Goal: Complete application form

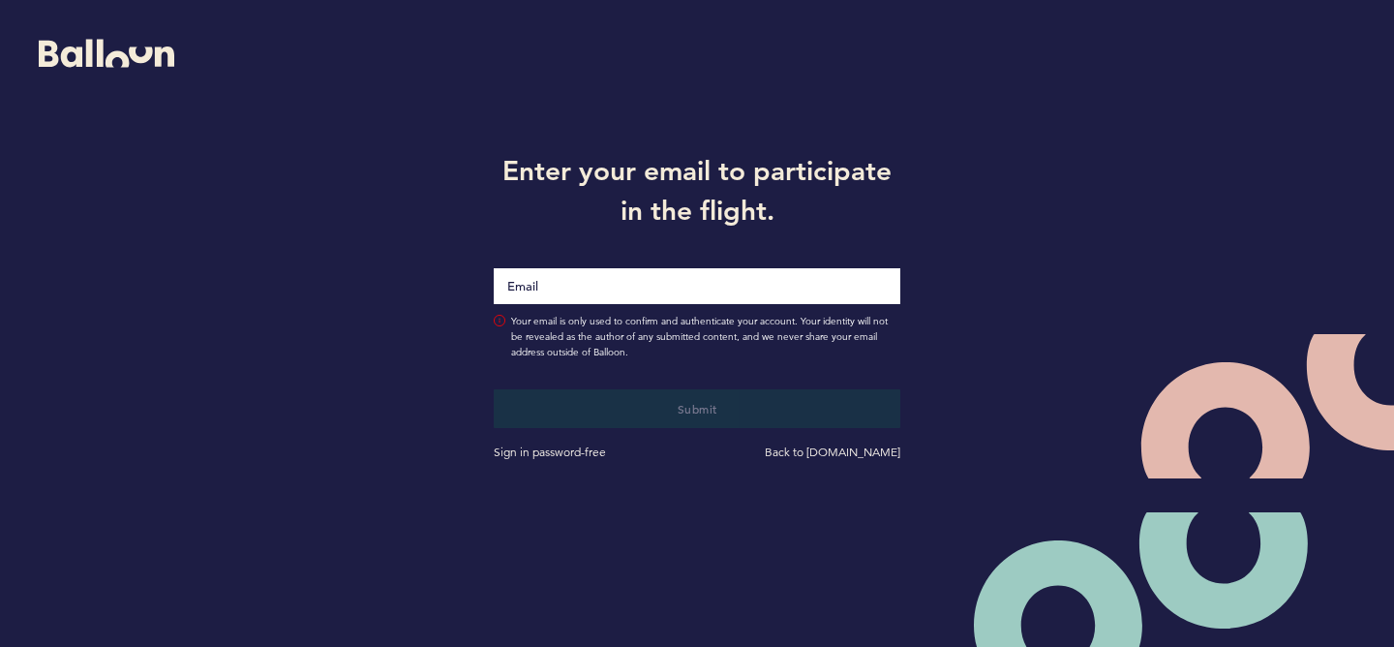
click at [679, 293] on input "Email" at bounding box center [697, 286] width 407 height 36
type input "s"
type input "[EMAIL_ADDRESS][DOMAIN_NAME]"
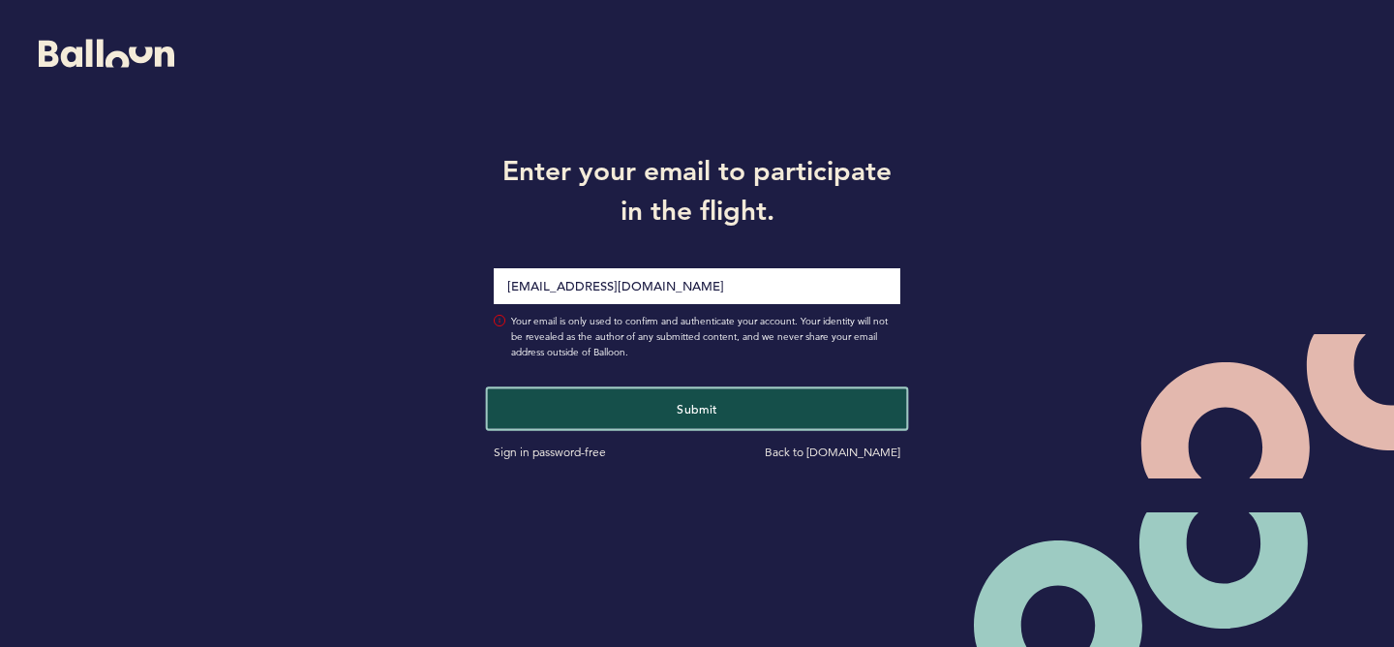
click at [701, 403] on span "Submit" at bounding box center [697, 407] width 41 height 15
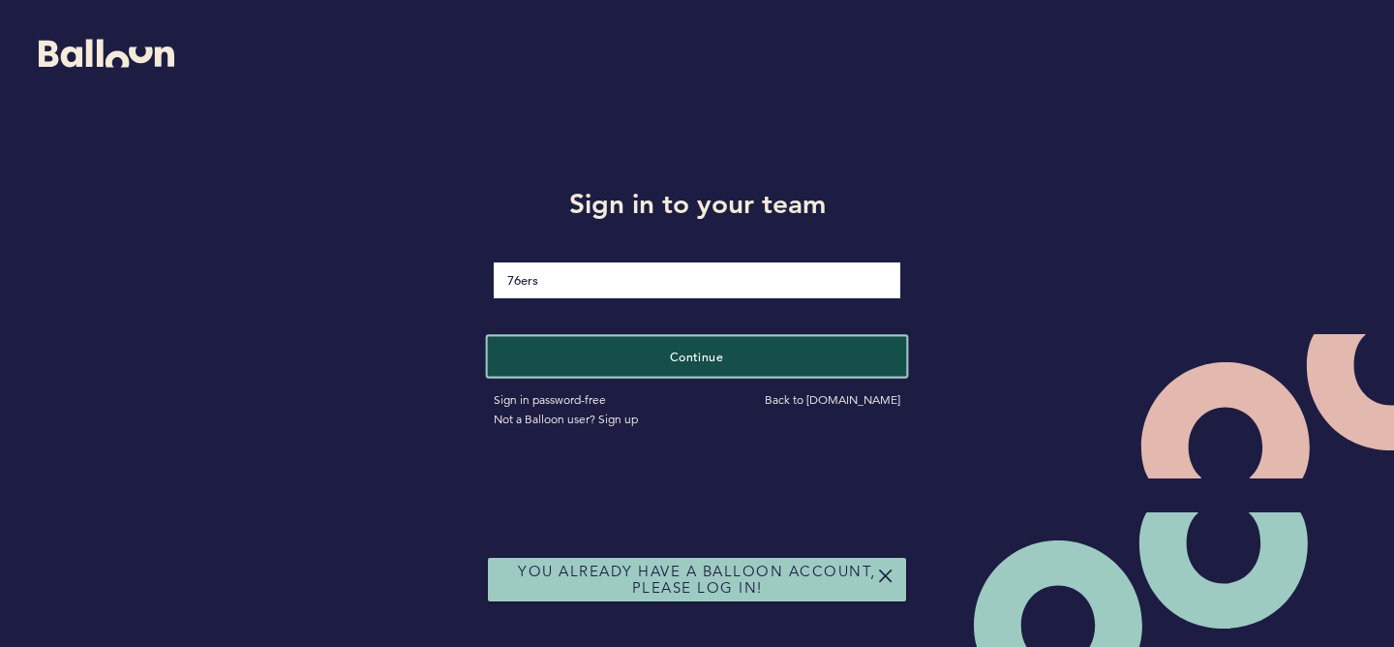
click at [694, 369] on button "Continue" at bounding box center [697, 356] width 419 height 40
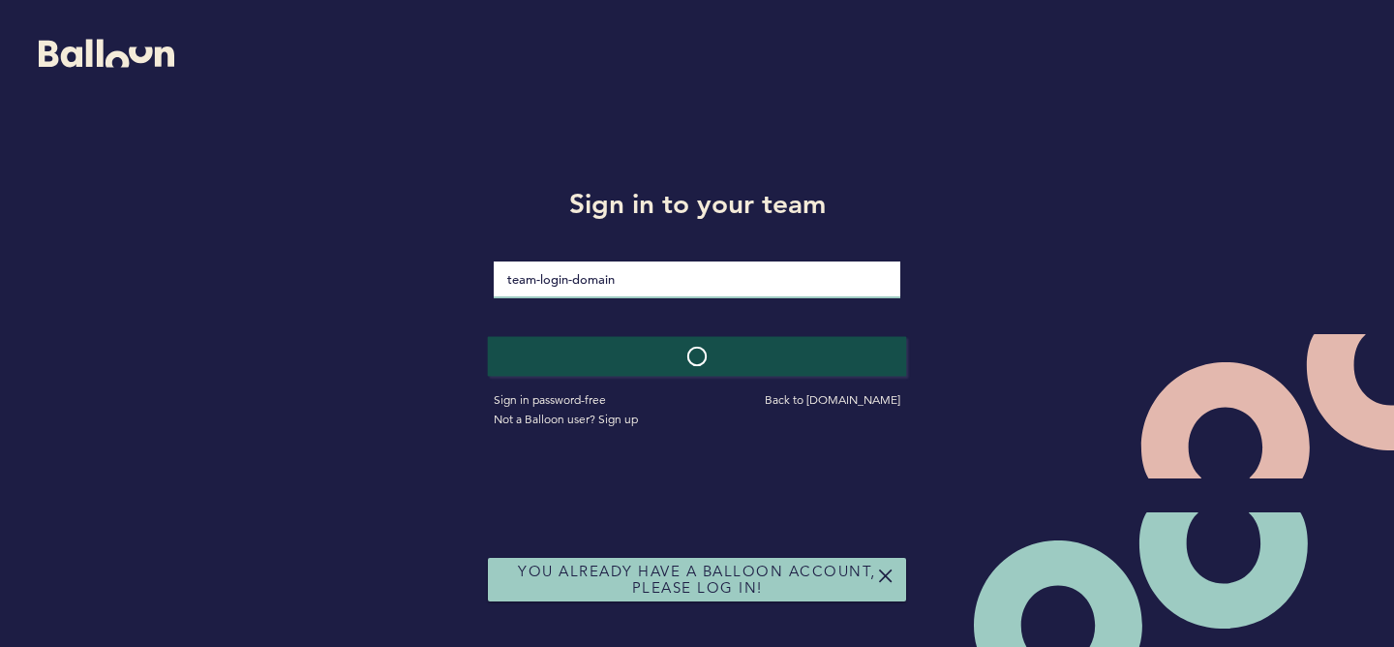
type input "Jack$Bauer1"
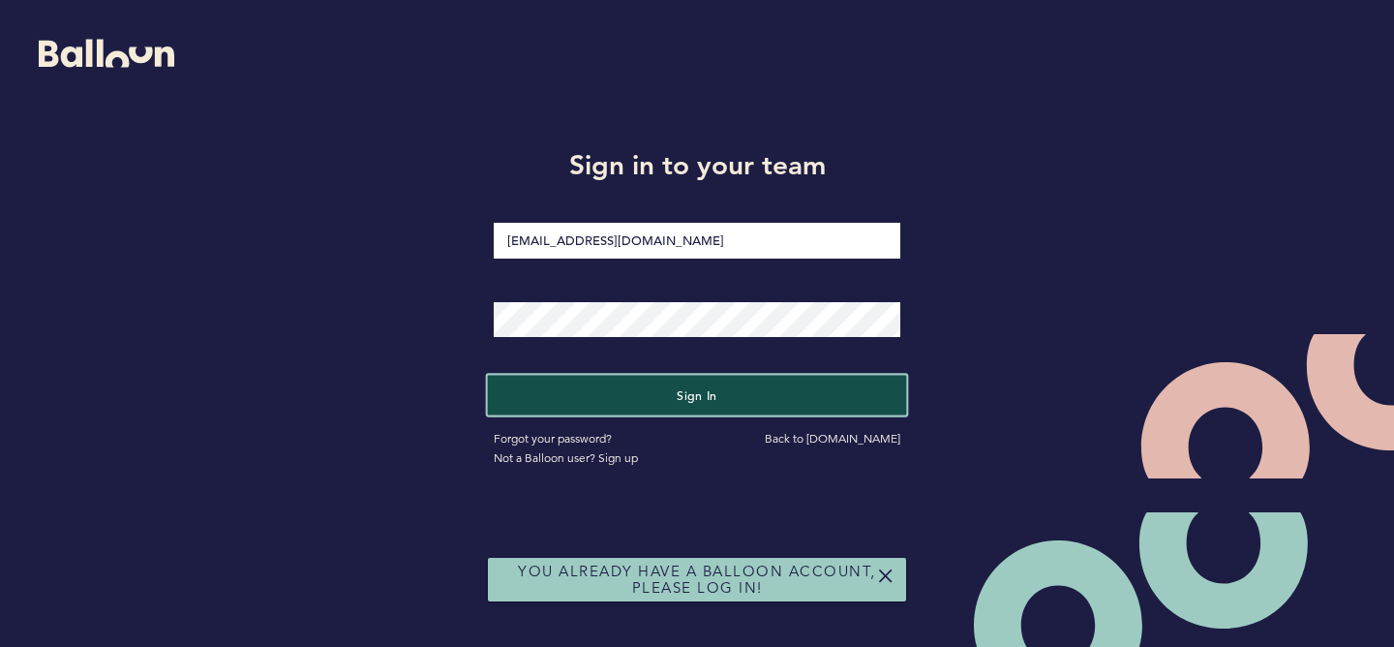
click at [691, 392] on span "Sign in" at bounding box center [697, 394] width 41 height 15
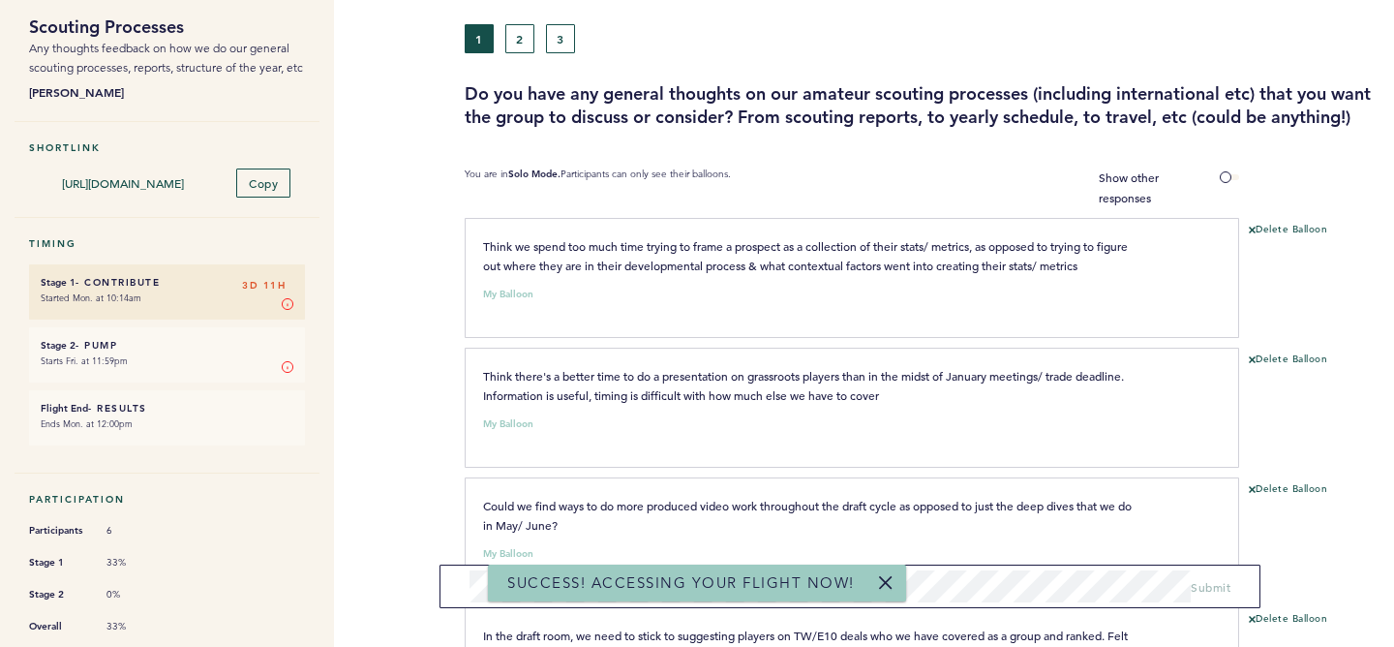
scroll to position [112, 0]
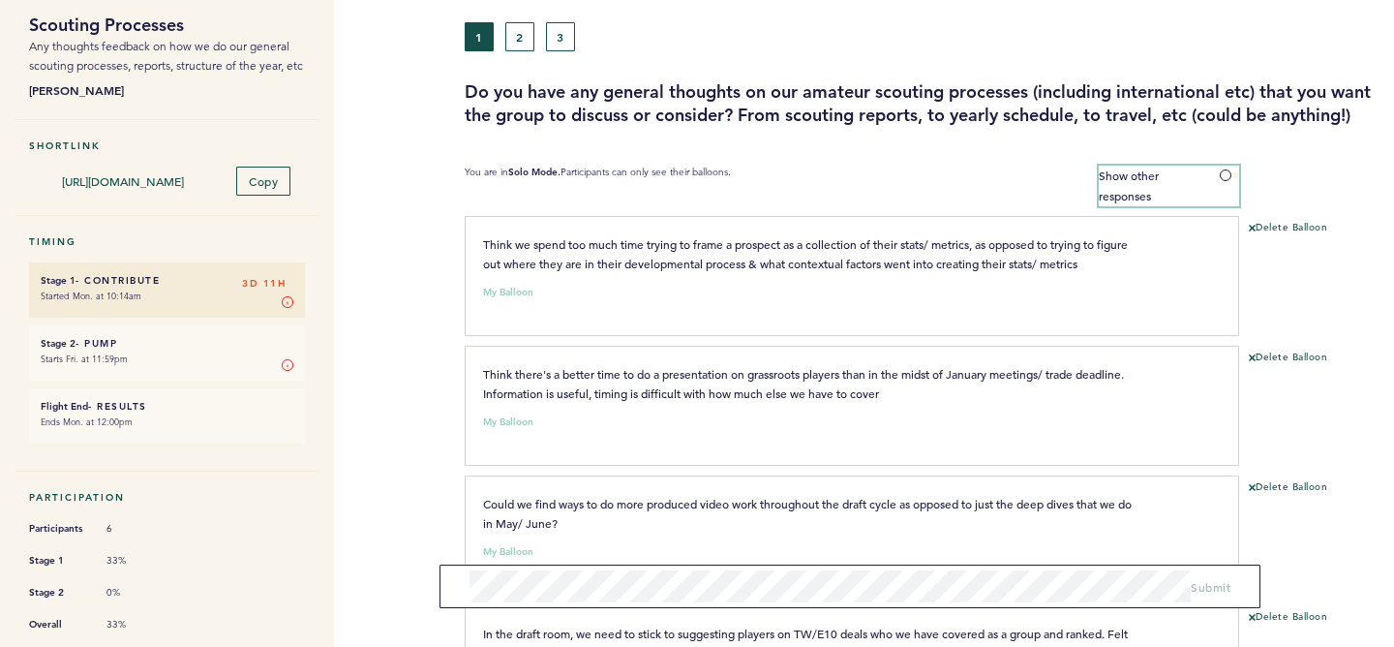
click at [1225, 178] on span at bounding box center [1229, 175] width 19 height 6
click at [0, 0] on input "Show other responses" at bounding box center [0, 0] width 0 height 0
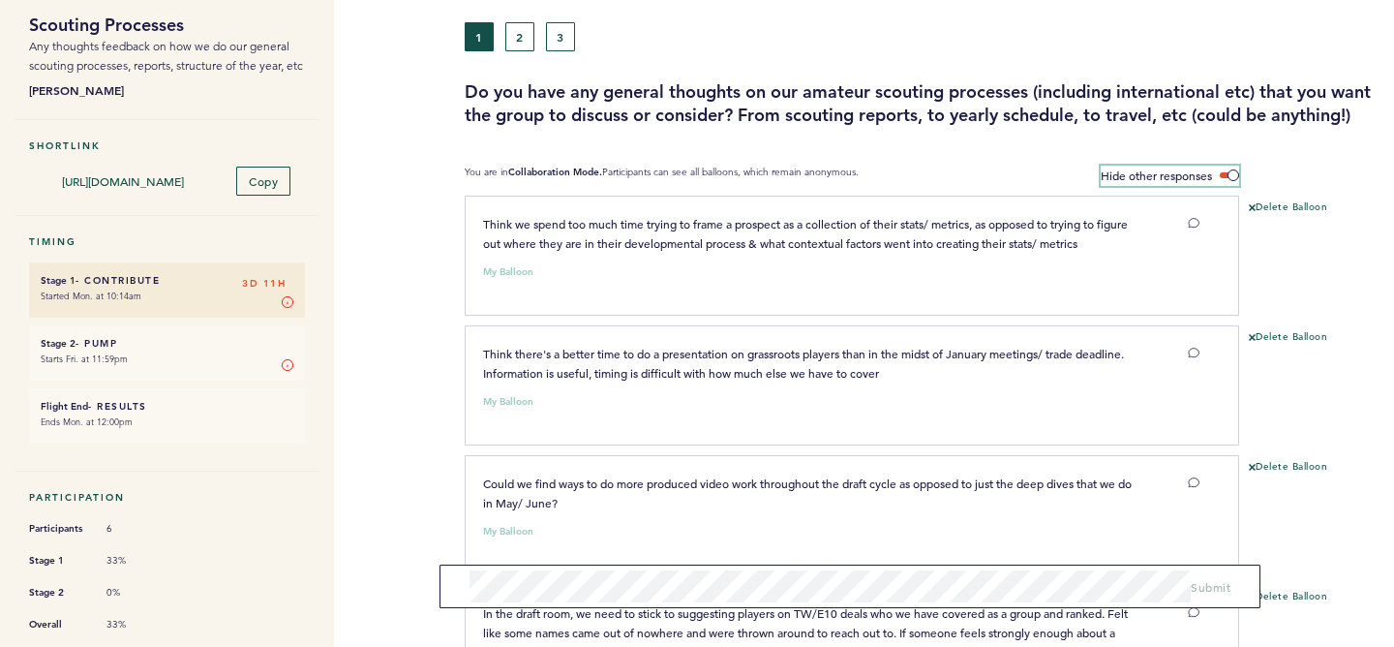
click at [1226, 186] on label "Hide other responses" at bounding box center [1170, 176] width 138 height 20
click at [0, 0] on input "Hide other responses" at bounding box center [0, 0] width 0 height 0
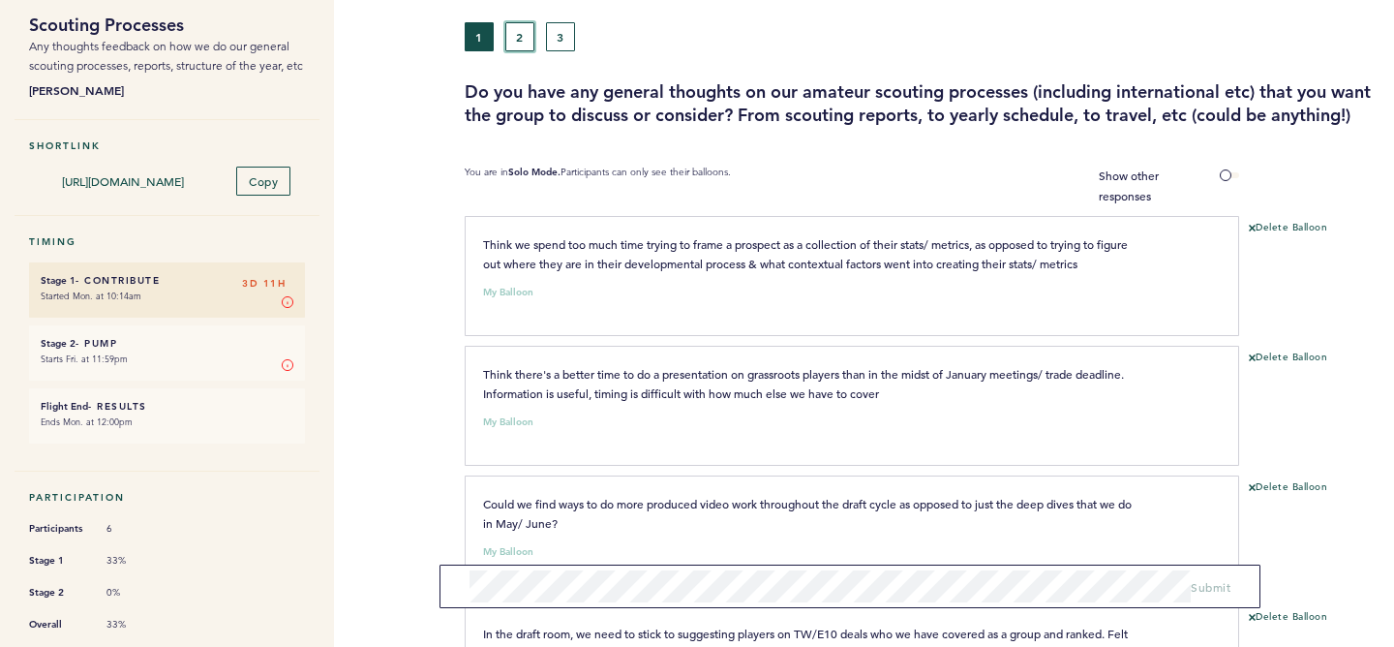
click at [522, 30] on button "2" at bounding box center [519, 36] width 29 height 29
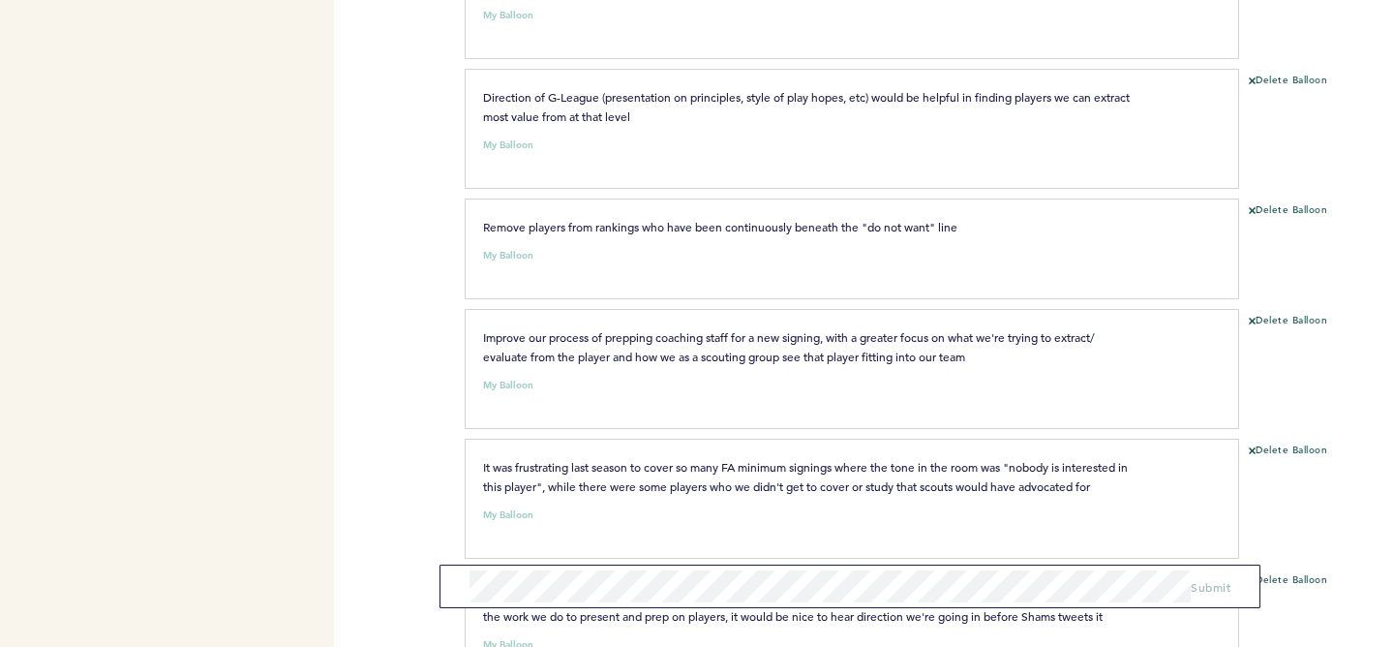
scroll to position [1130, 0]
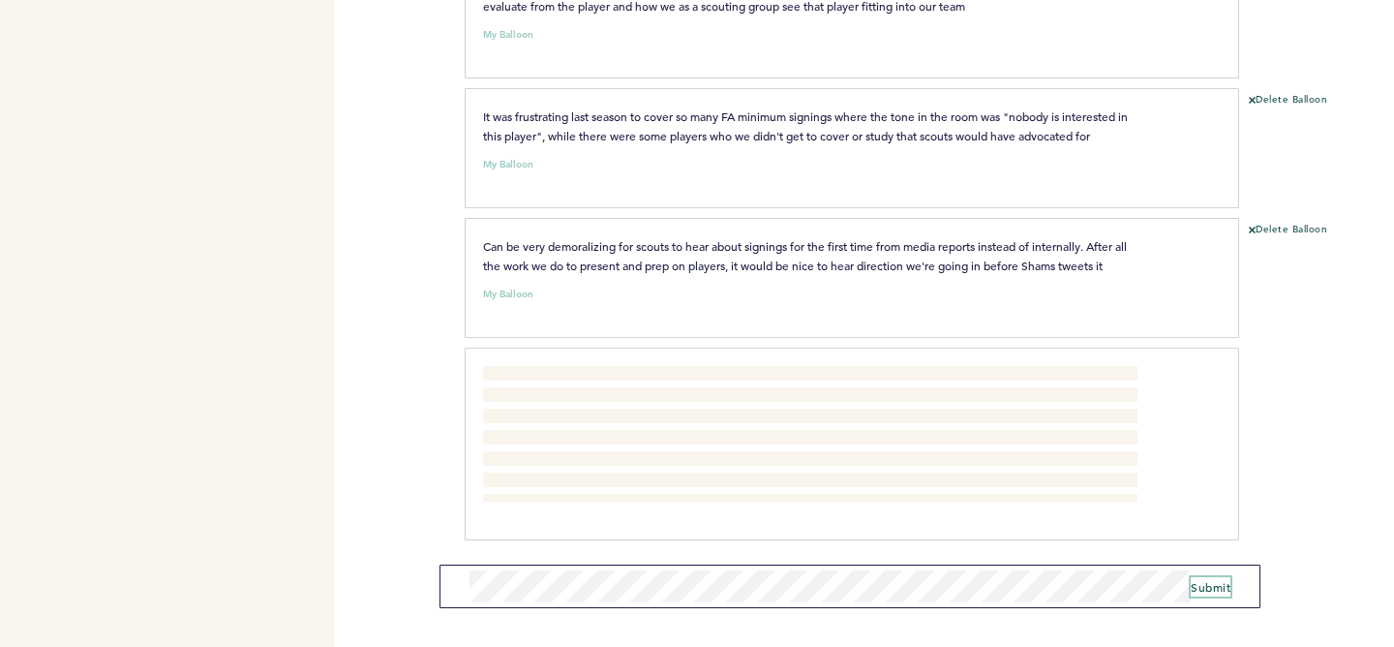
click at [1203, 581] on span "Submit" at bounding box center [1211, 586] width 40 height 15
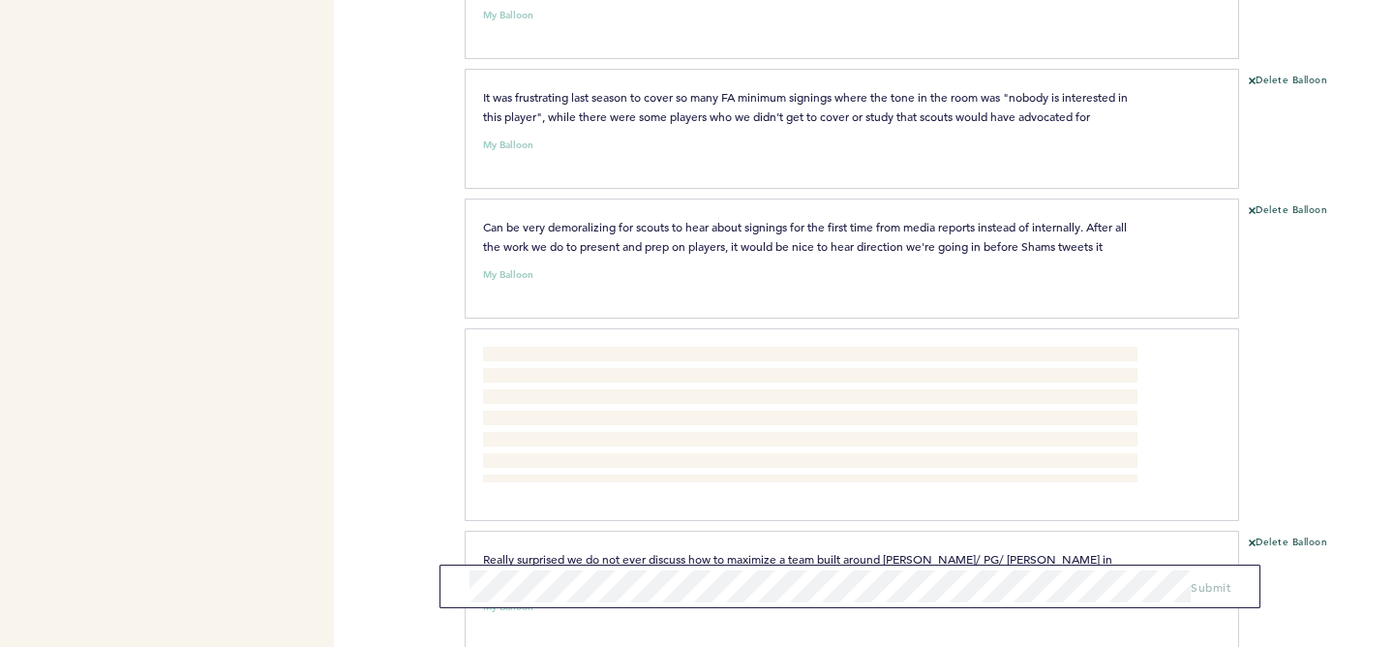
scroll to position [1241, 0]
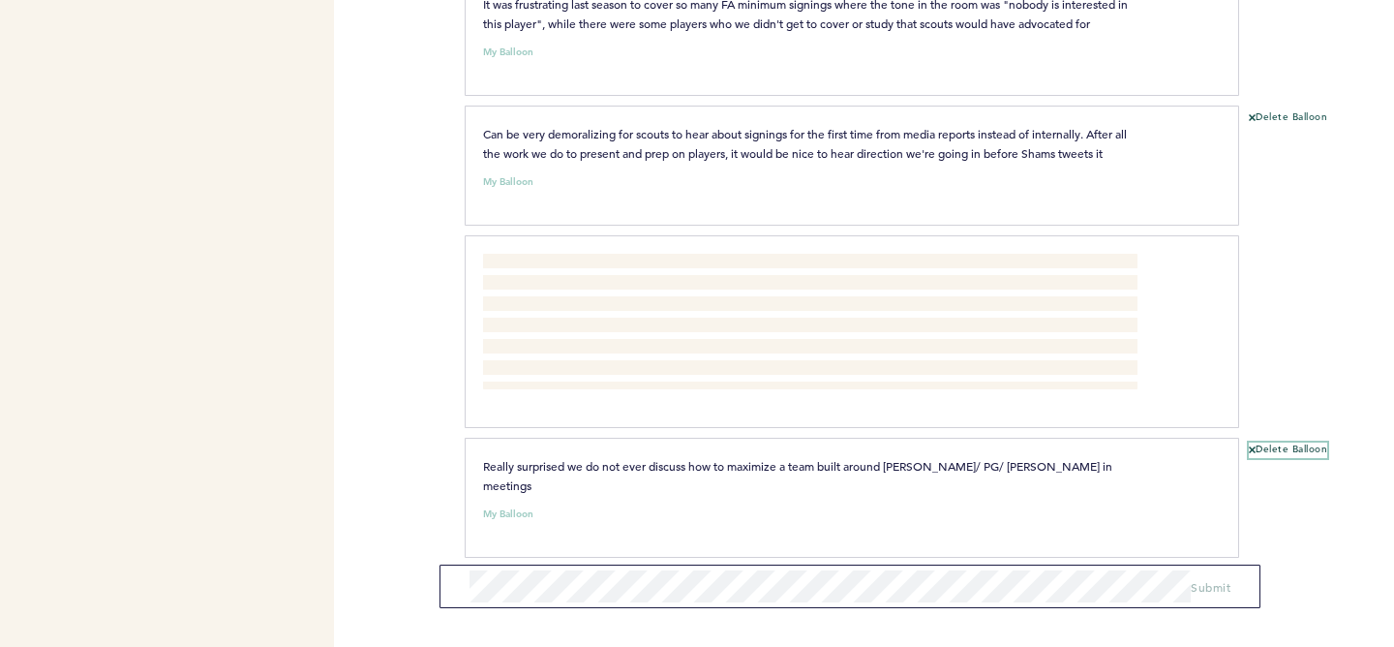
click at [1276, 444] on button "Delete Balloon" at bounding box center [1288, 449] width 78 height 15
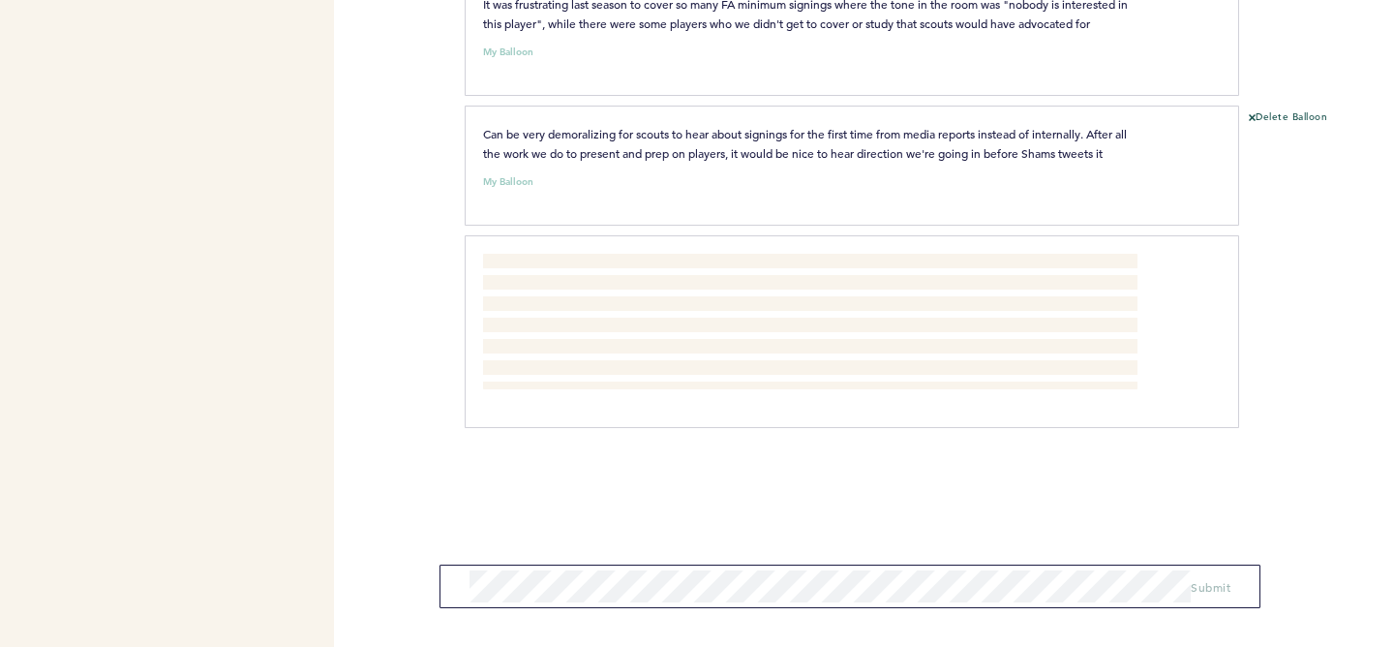
scroll to position [1130, 0]
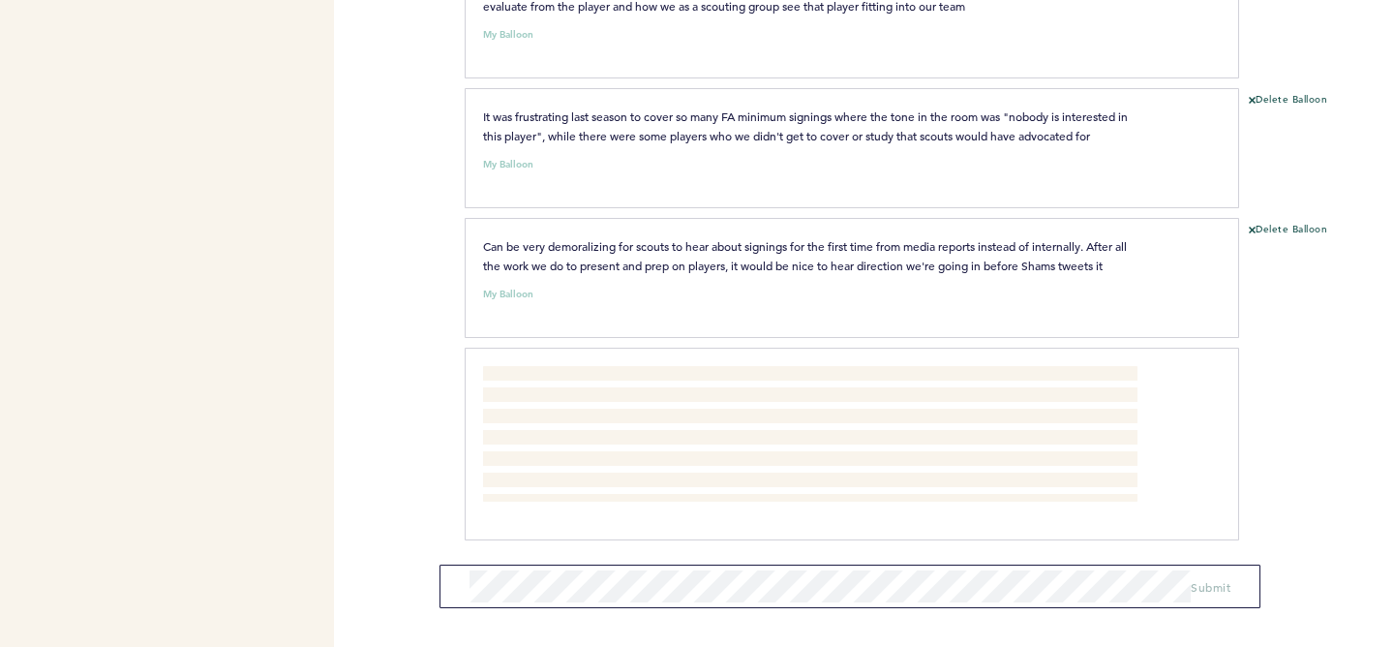
click at [425, 468] on div "Flights 76ers adamspinella@76ers.com Team Domain: 76ers Notification Preference…" at bounding box center [697, 323] width 1394 height 647
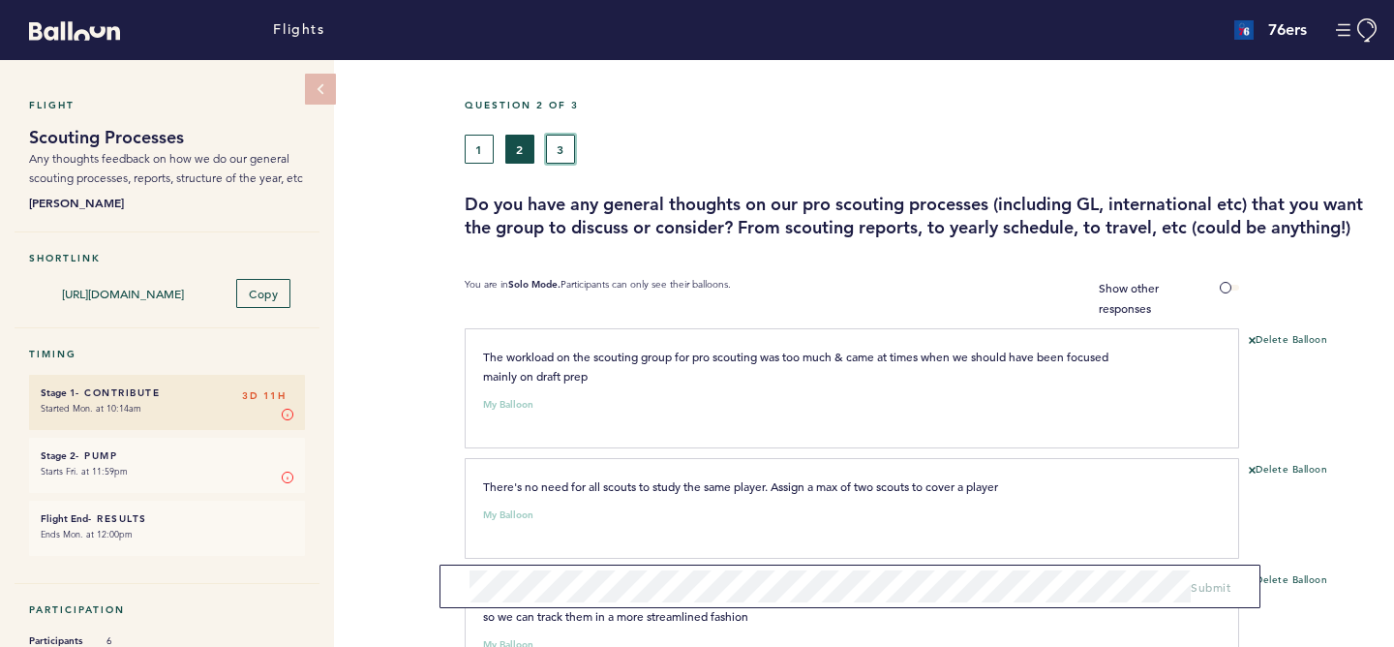
click at [563, 147] on button "3" at bounding box center [560, 149] width 29 height 29
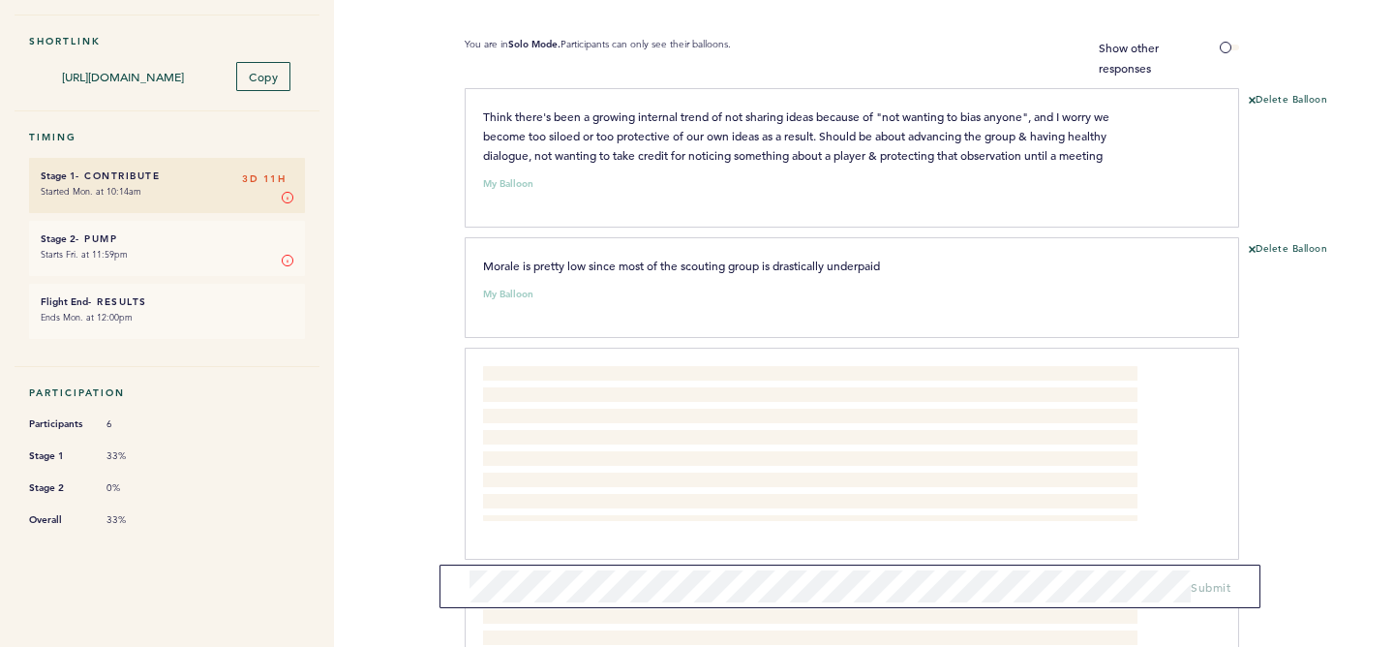
scroll to position [359, 0]
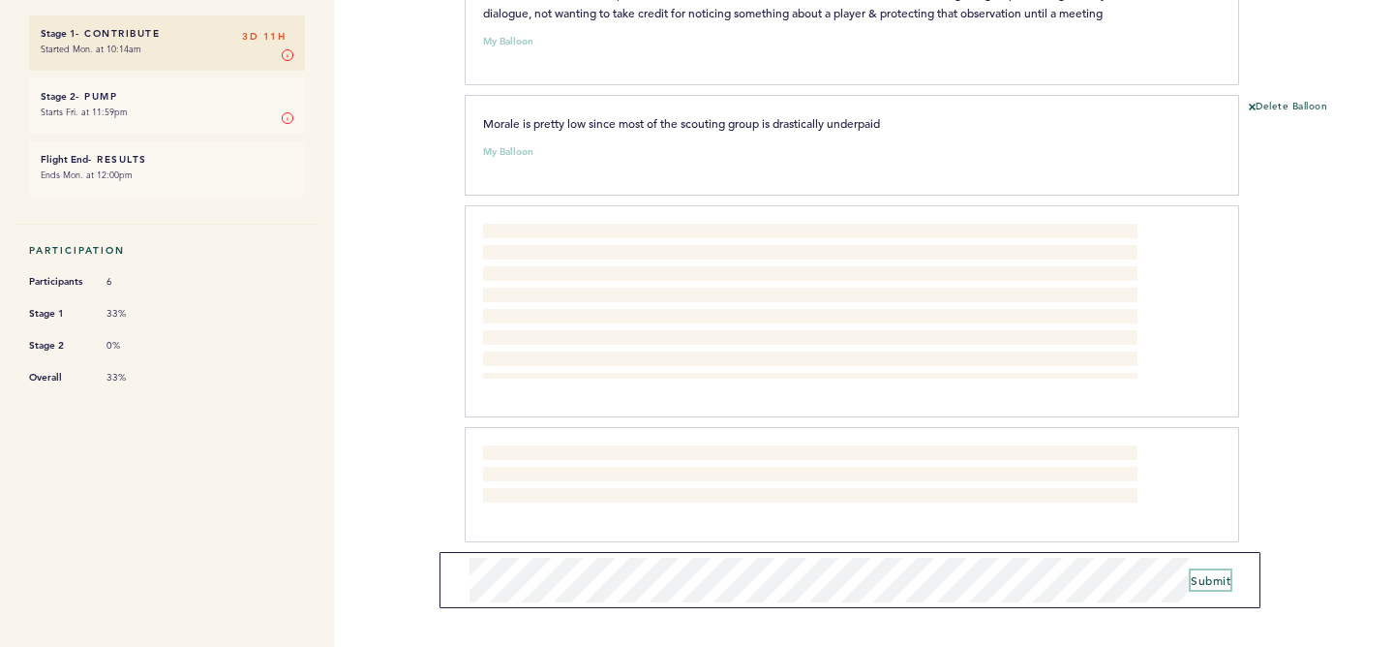
click at [1207, 582] on span "Submit" at bounding box center [1211, 579] width 40 height 15
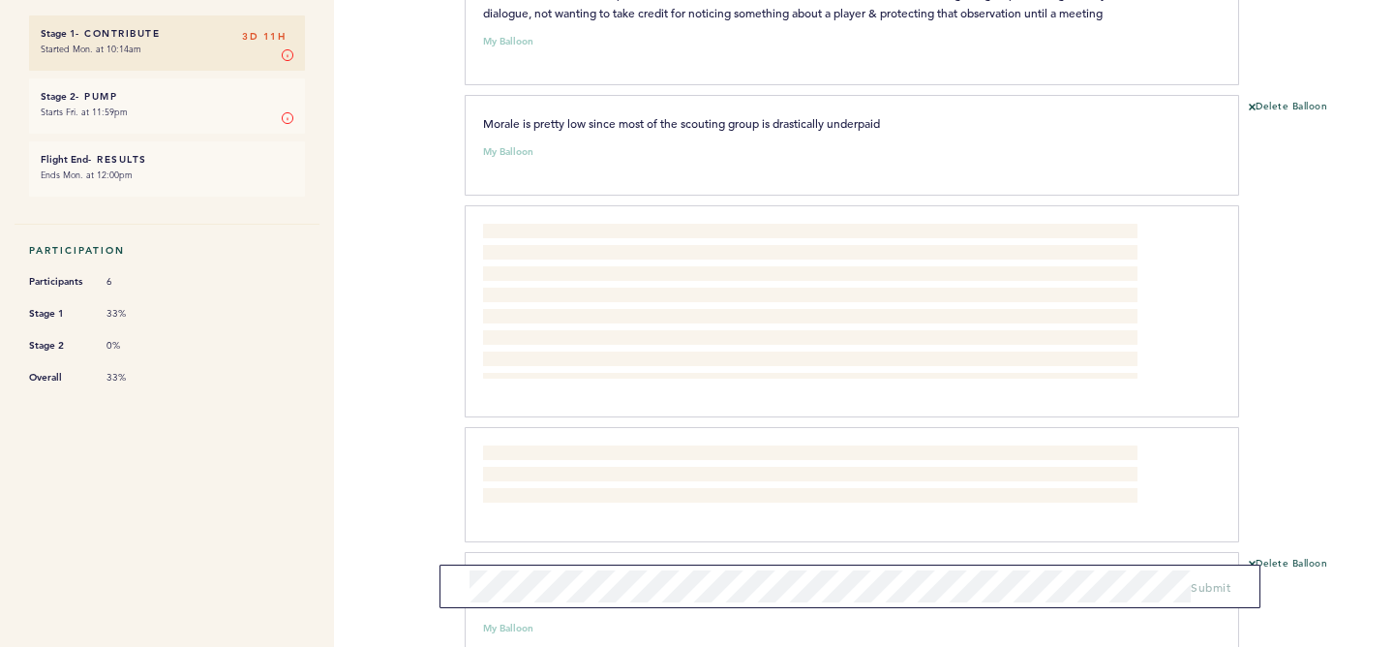
scroll to position [489, 0]
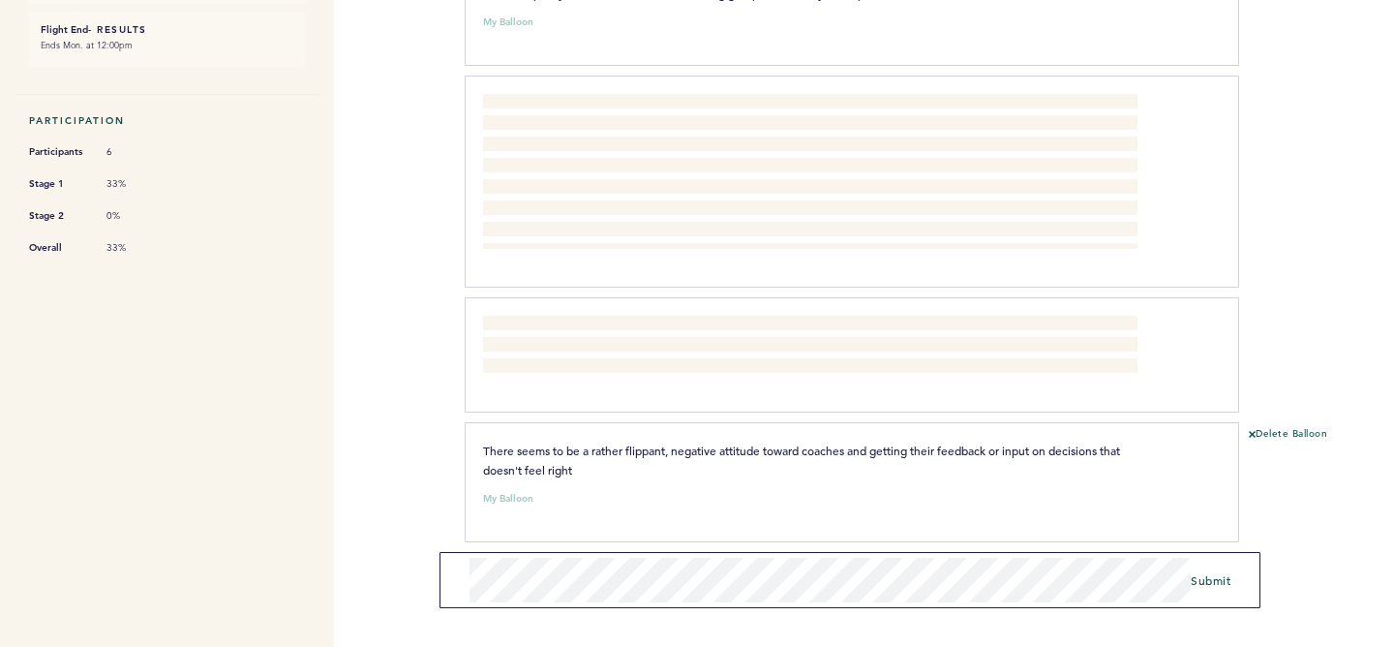
click at [466, 564] on form "Submit" at bounding box center [849, 580] width 821 height 56
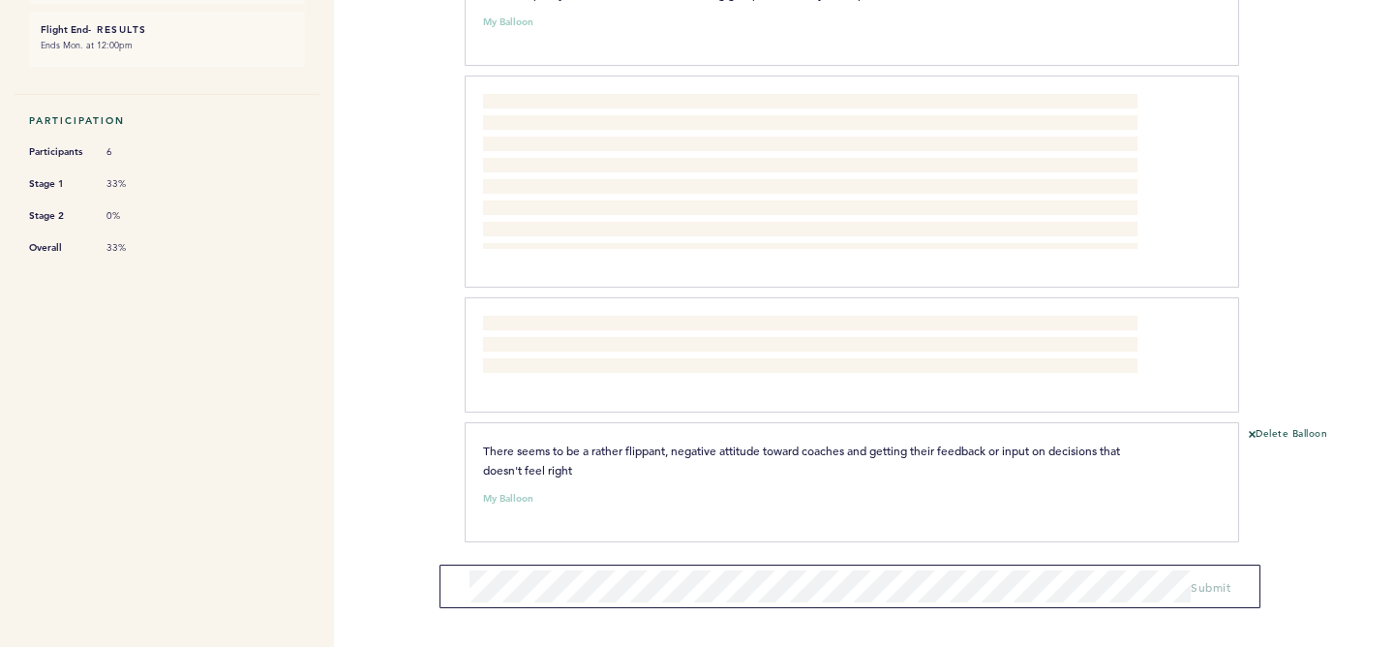
click at [416, 468] on div "Flights 76ers adamspinella@76ers.com Team Domain: 76ers Notification Preference…" at bounding box center [697, 323] width 1394 height 647
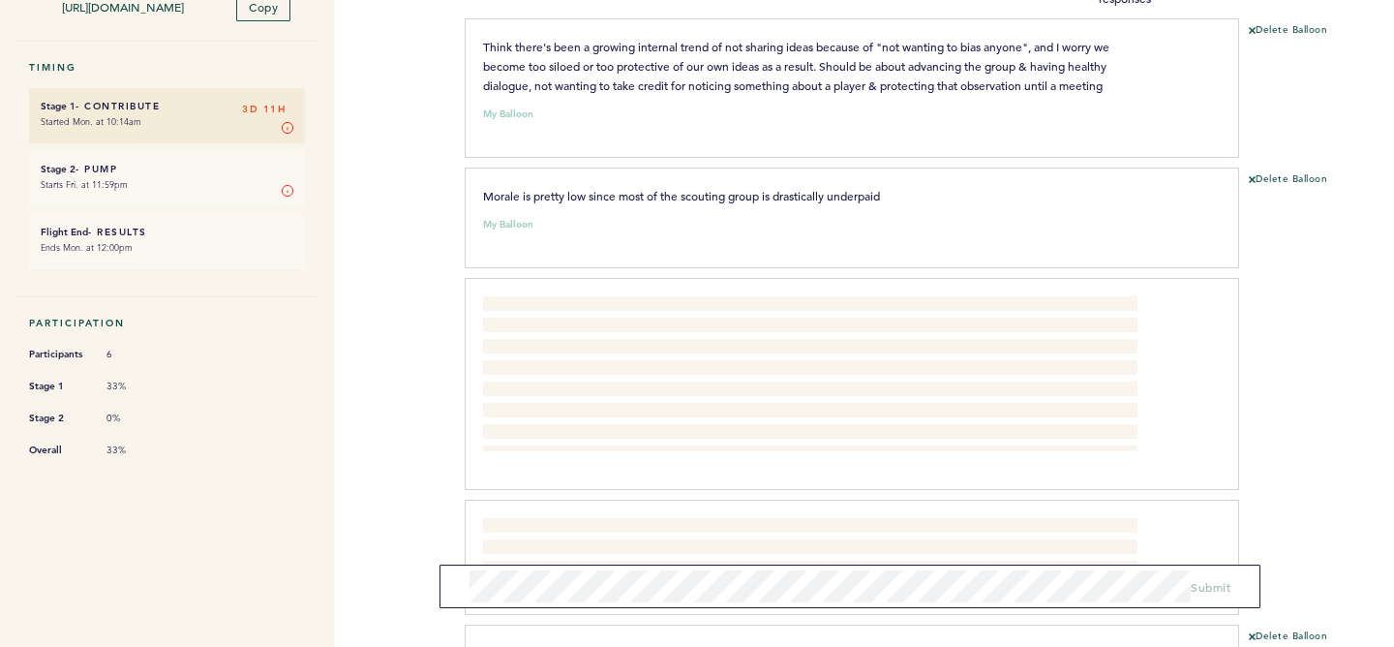
scroll to position [0, 0]
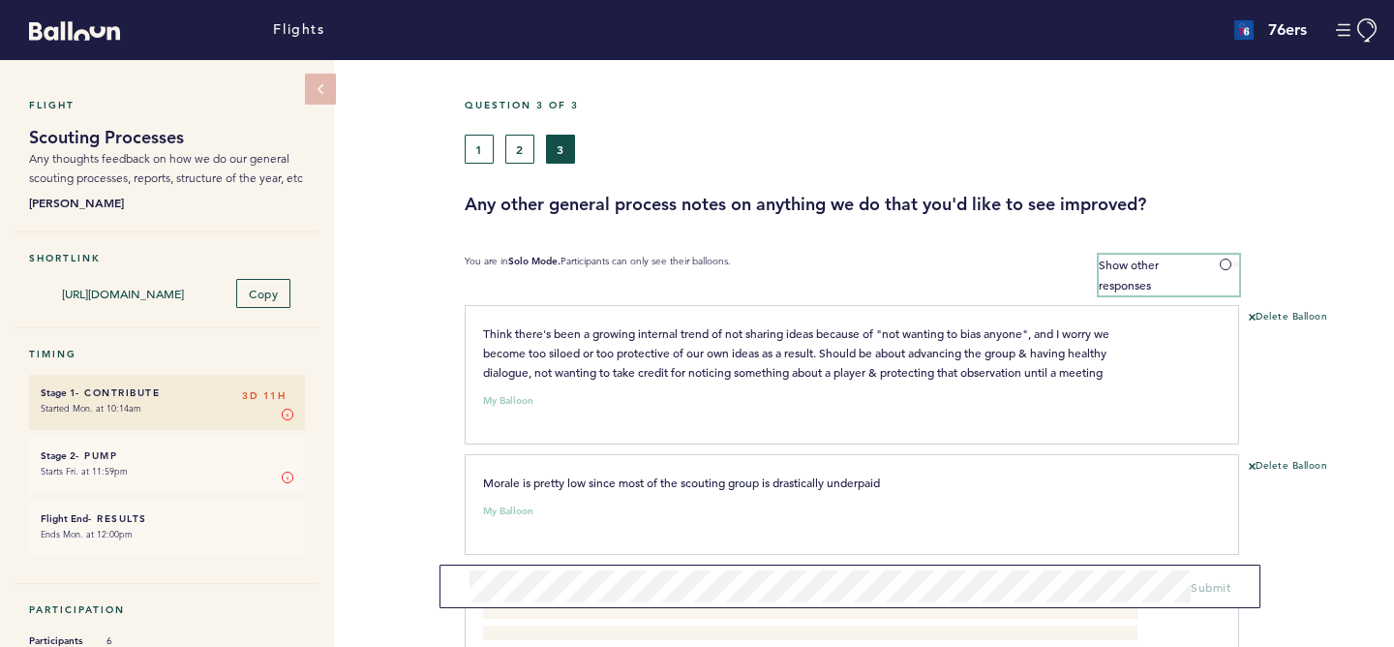
click at [1220, 261] on span at bounding box center [1229, 264] width 19 height 6
click at [0, 0] on input "Show other responses" at bounding box center [0, 0] width 0 height 0
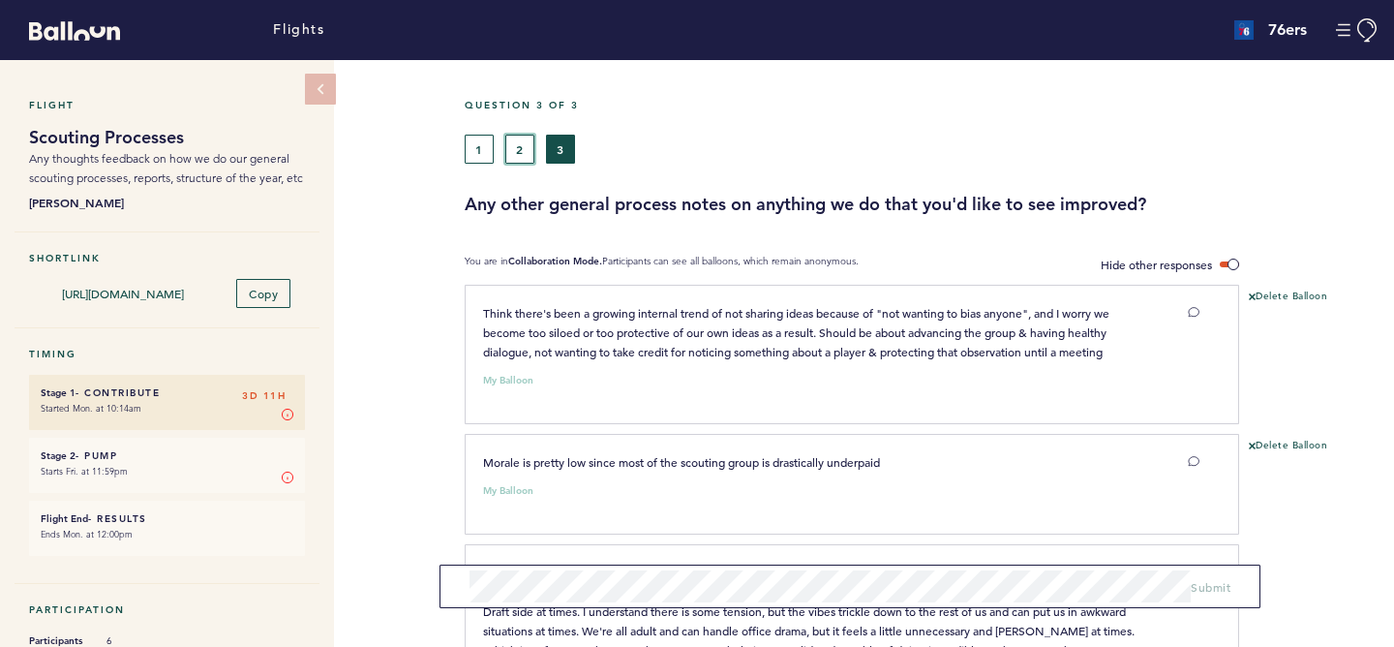
click at [513, 151] on button "2" at bounding box center [519, 149] width 29 height 29
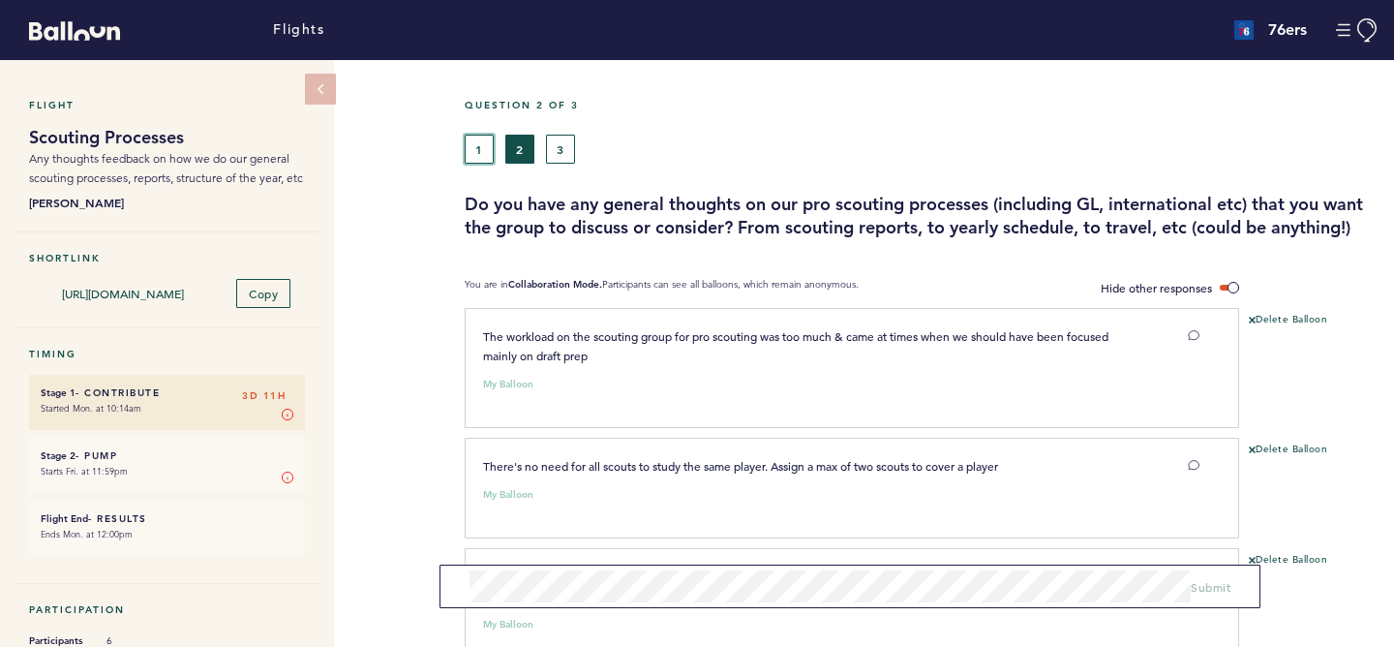
click at [476, 156] on button "1" at bounding box center [479, 149] width 29 height 29
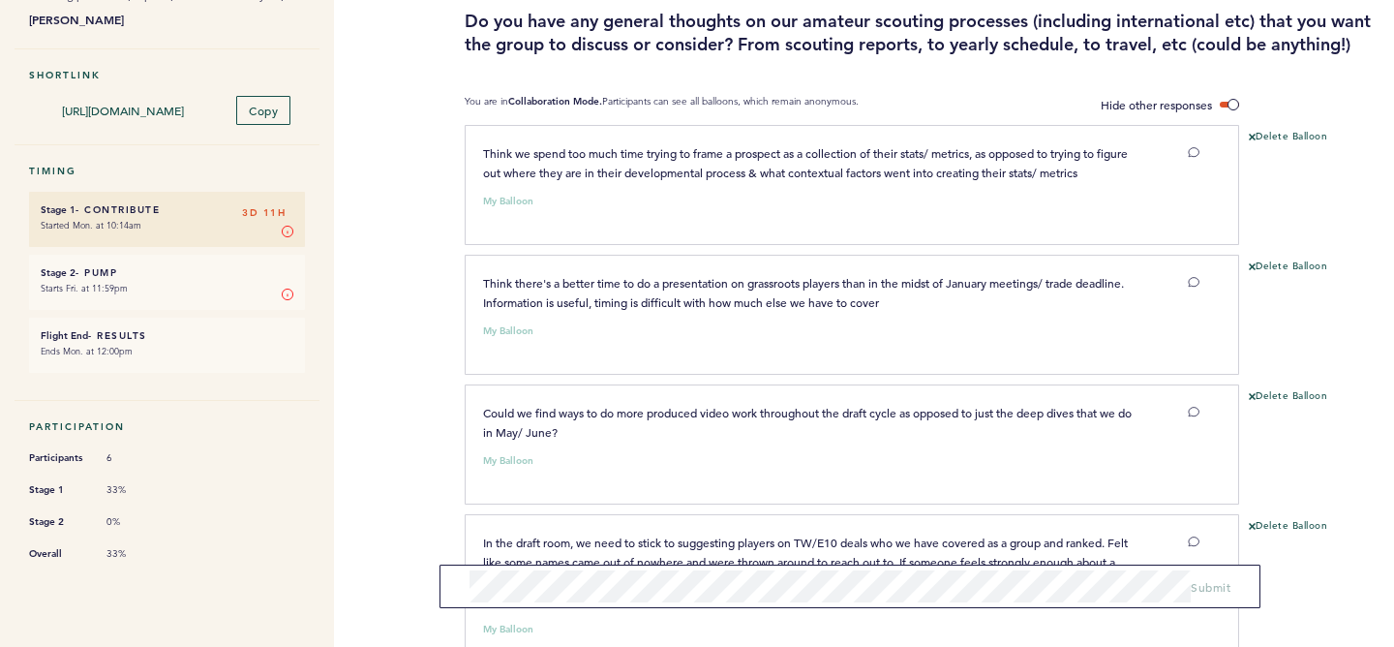
scroll to position [541, 0]
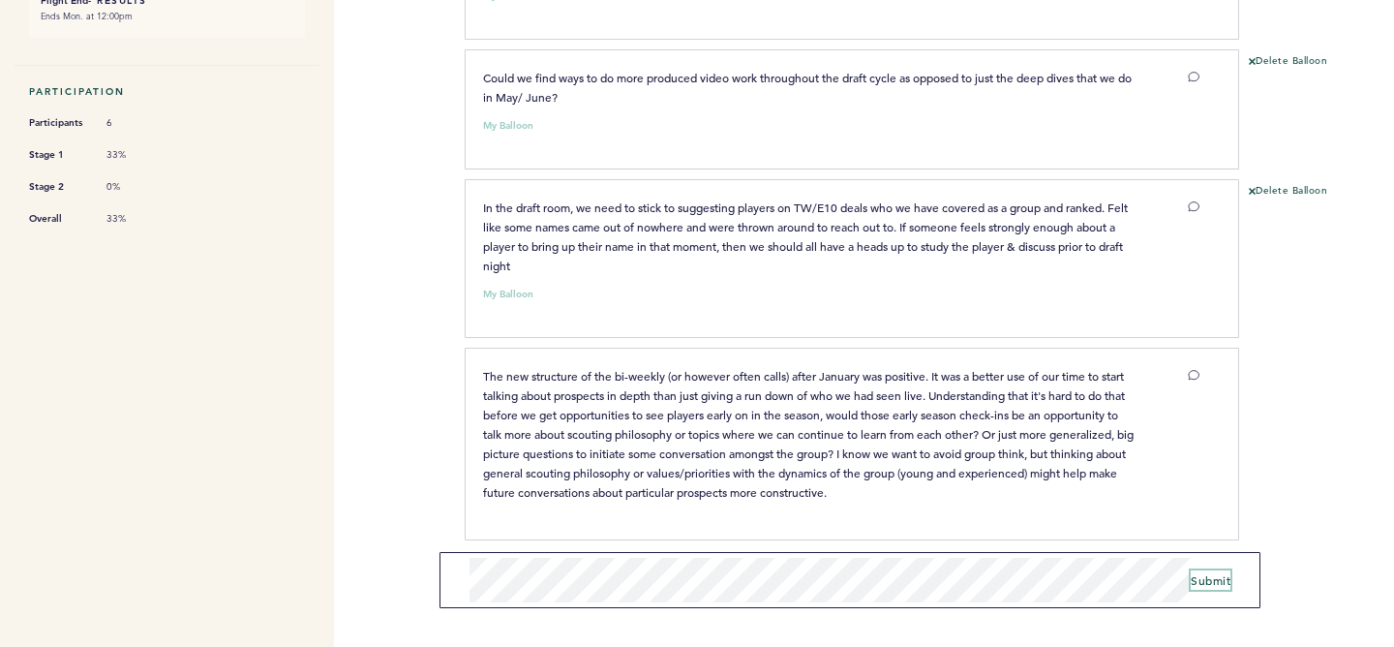
click at [1208, 577] on span "Submit" at bounding box center [1211, 579] width 40 height 15
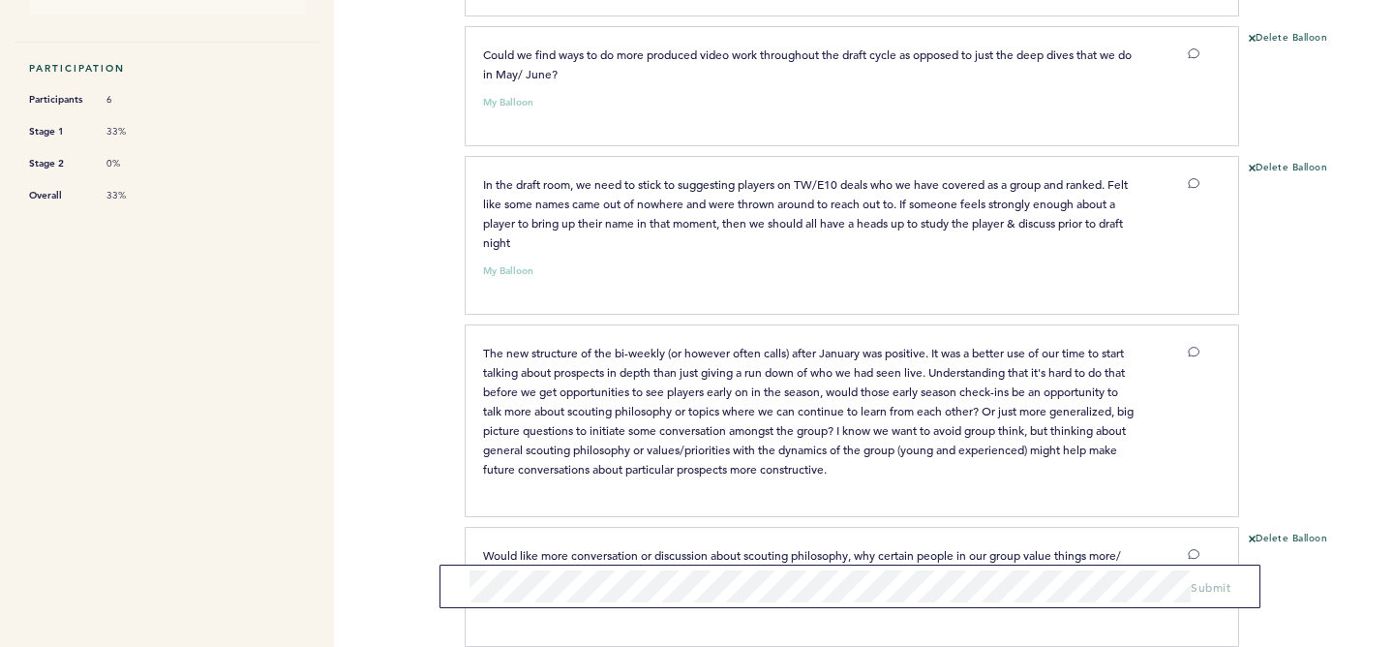
scroll to position [0, 0]
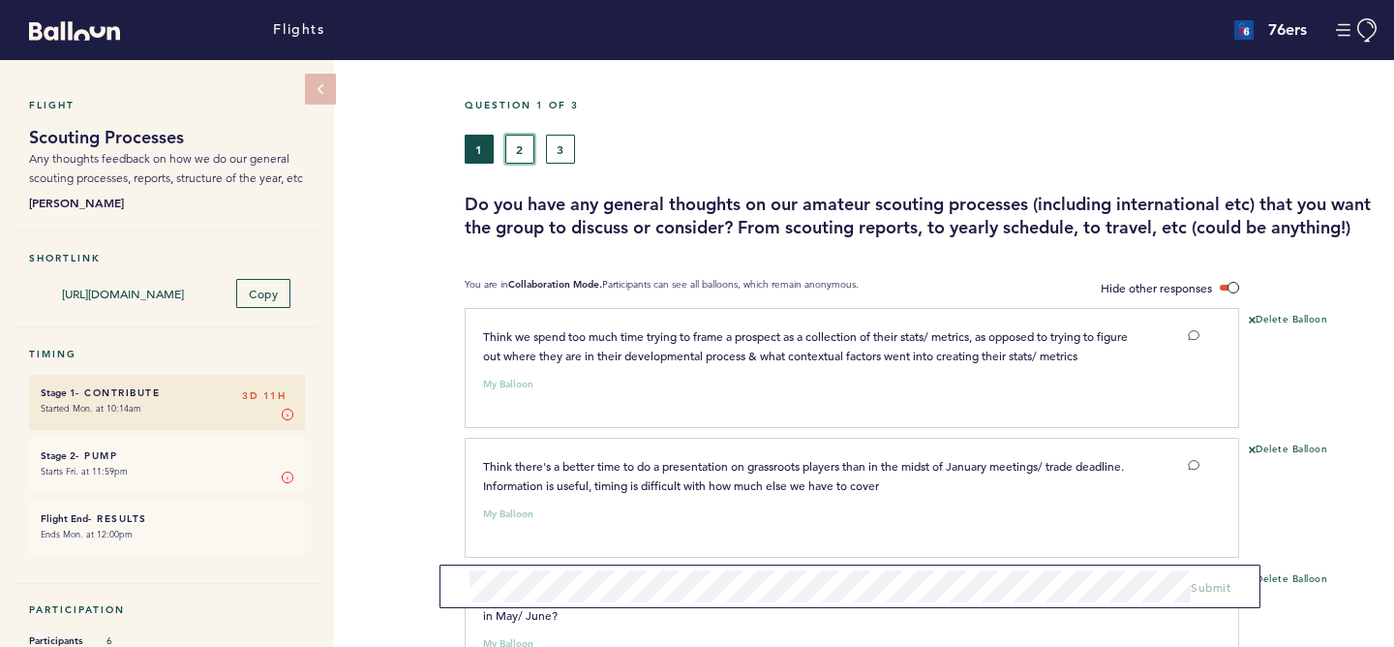
click at [520, 142] on button "2" at bounding box center [519, 149] width 29 height 29
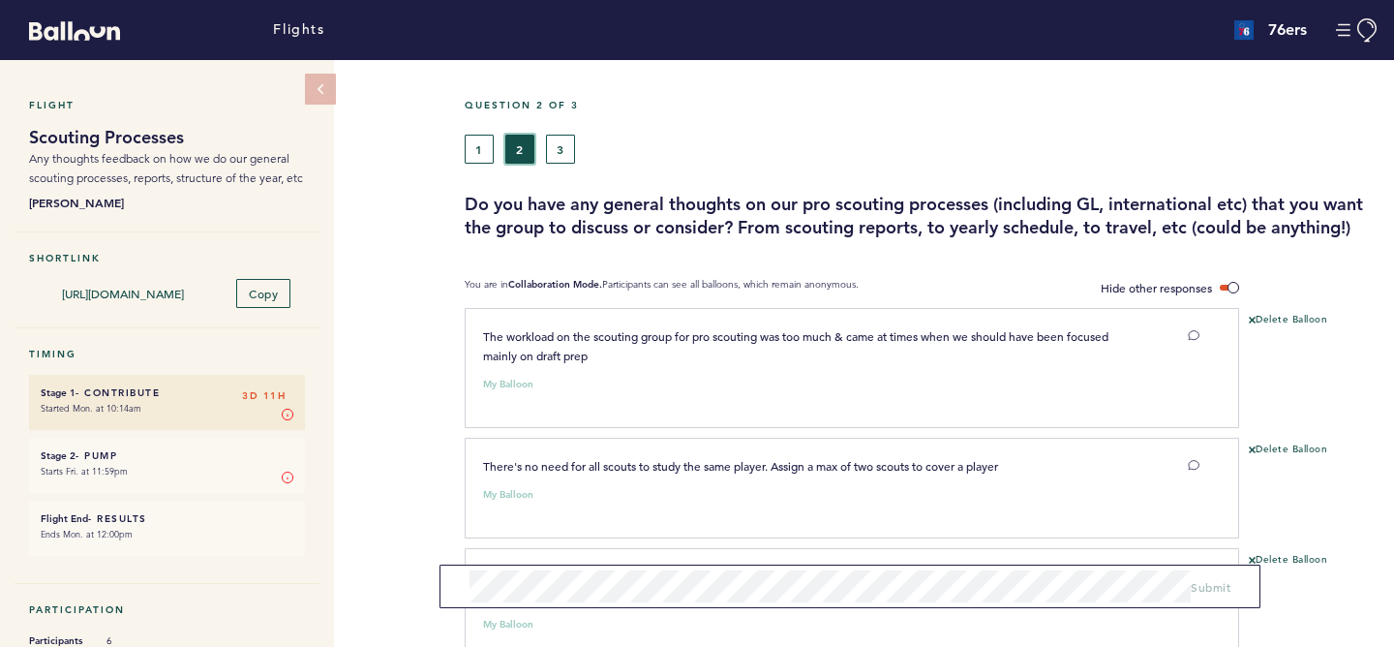
scroll to position [1110, 0]
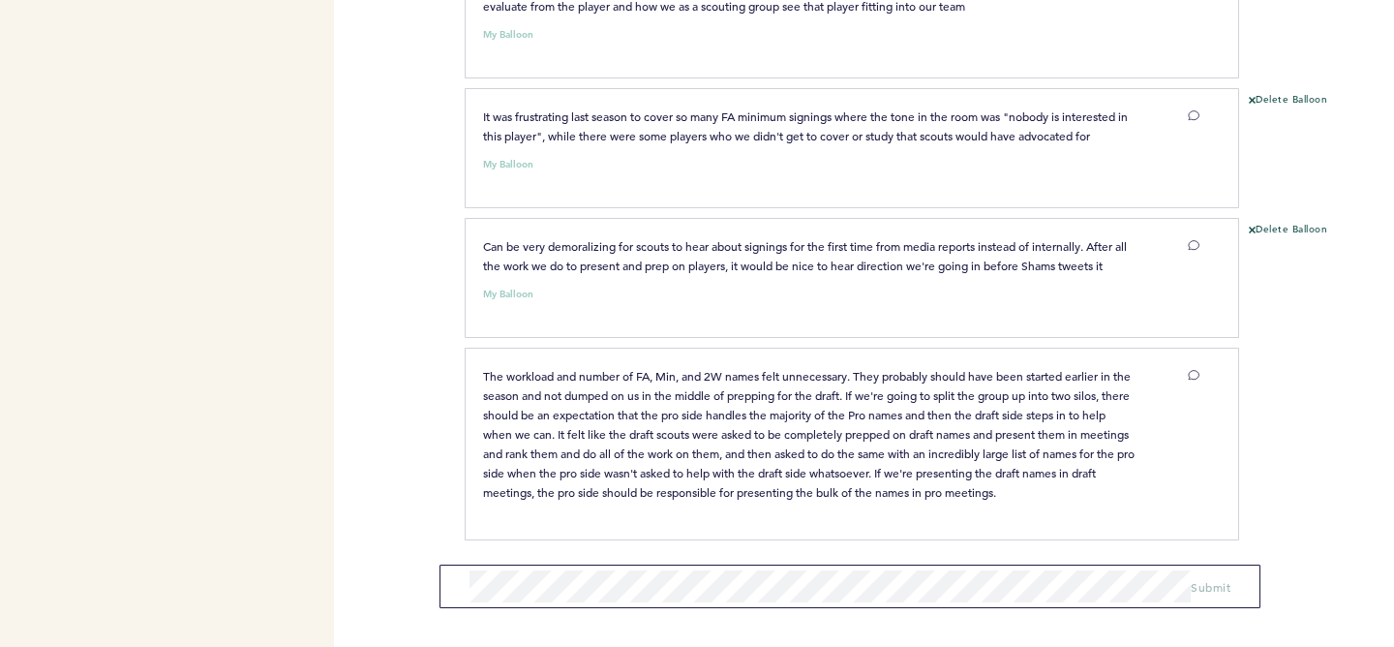
click at [406, 515] on div "Flights 76ers adamspinella@76ers.com Team Domain: 76ers Notification Preference…" at bounding box center [697, 323] width 1394 height 647
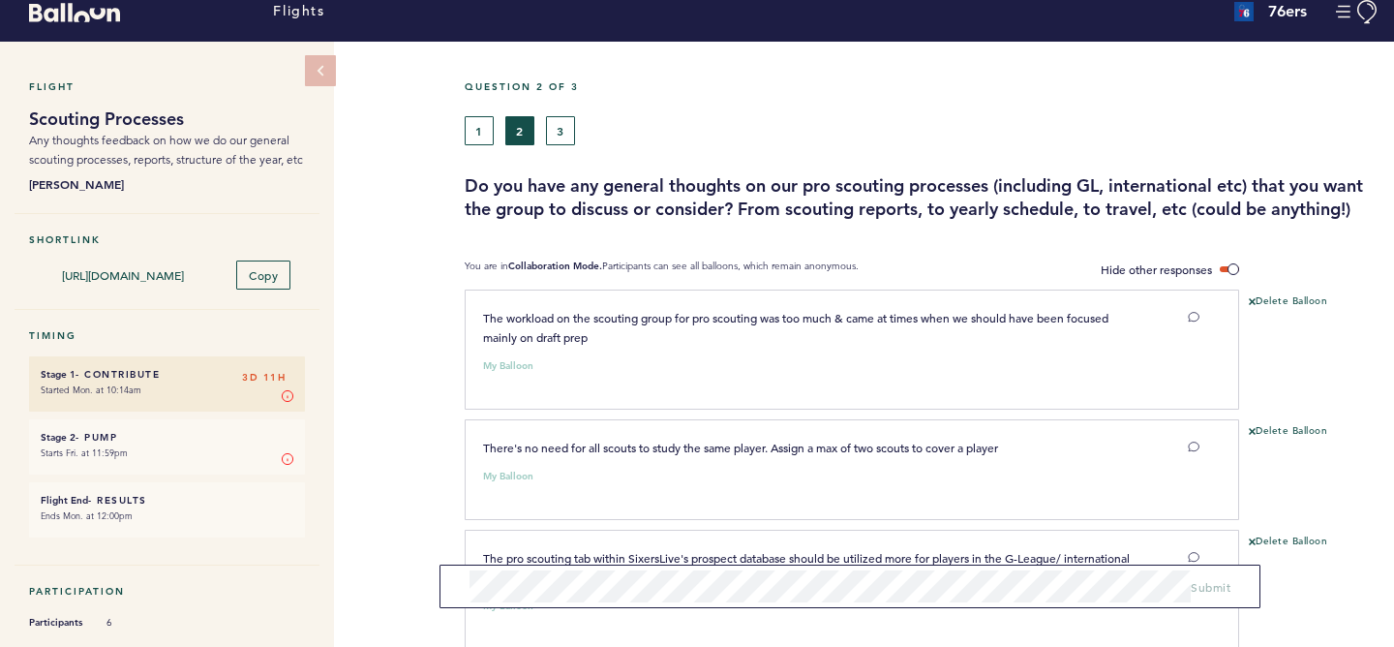
scroll to position [0, 0]
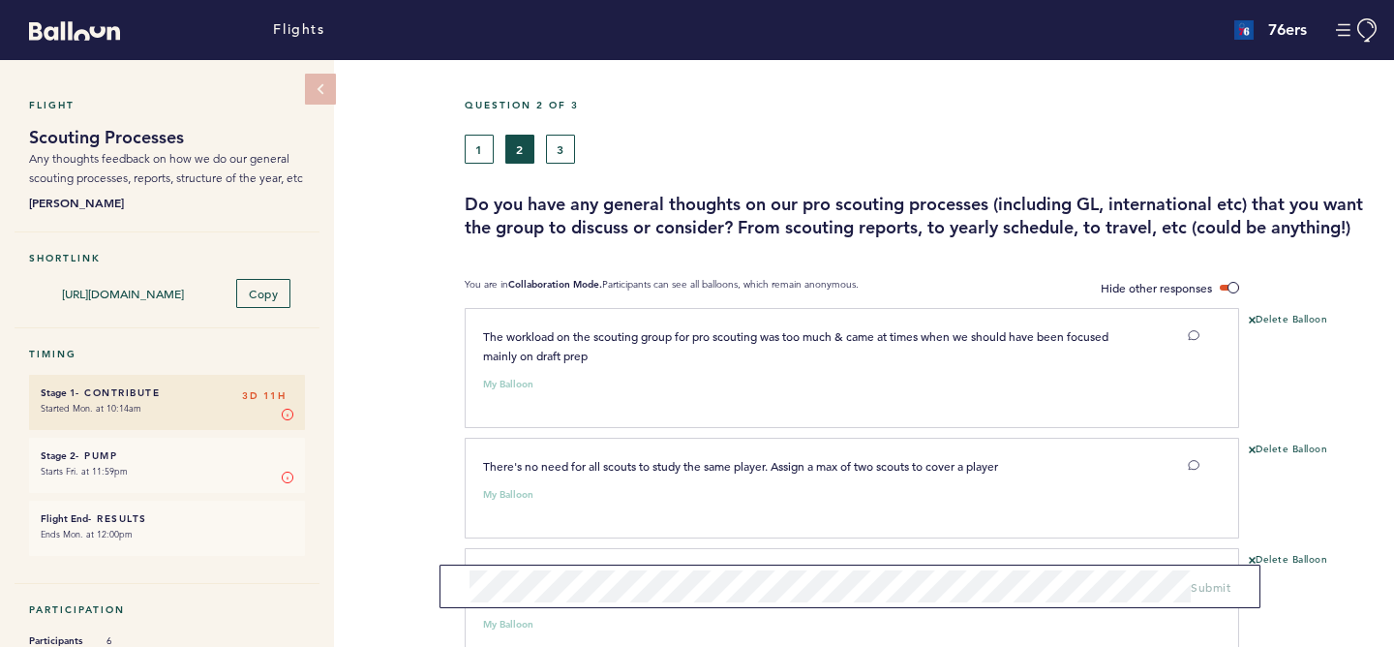
click at [414, 227] on div "Flight Scouting Processes Any thoughts feedback on how we do our general scouti…" at bounding box center [697, 353] width 1394 height 587
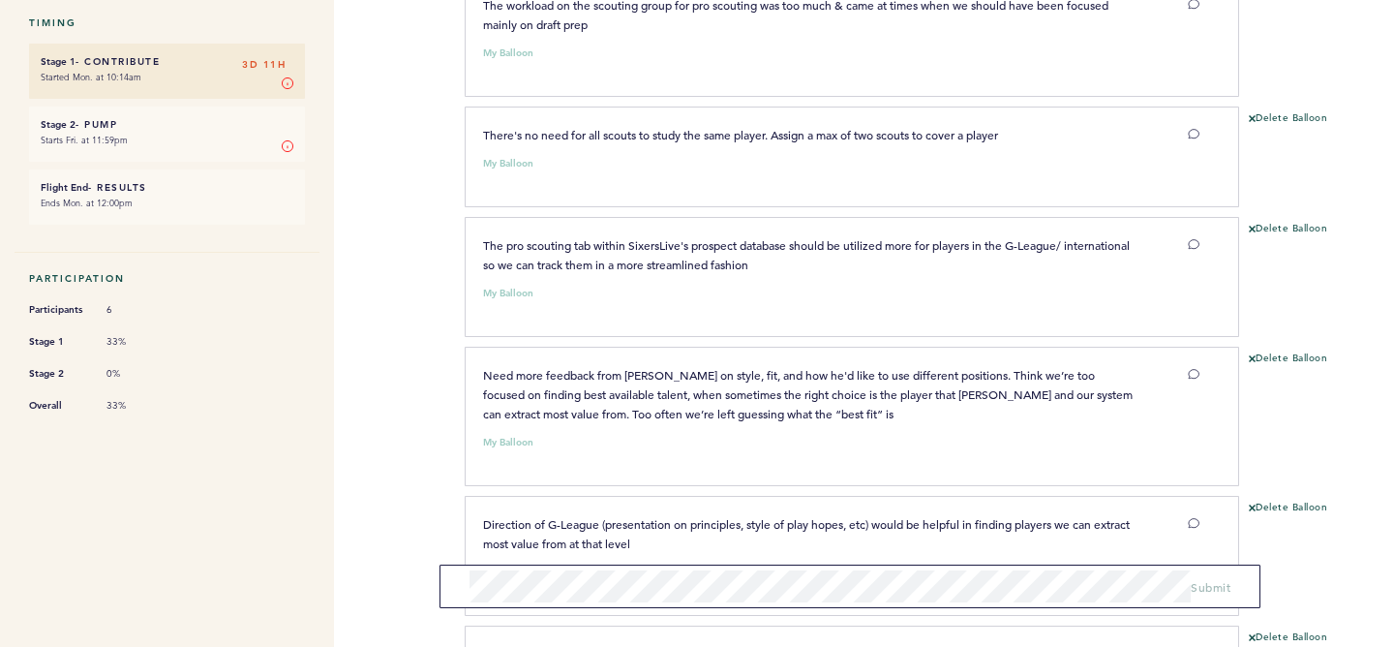
scroll to position [1110, 0]
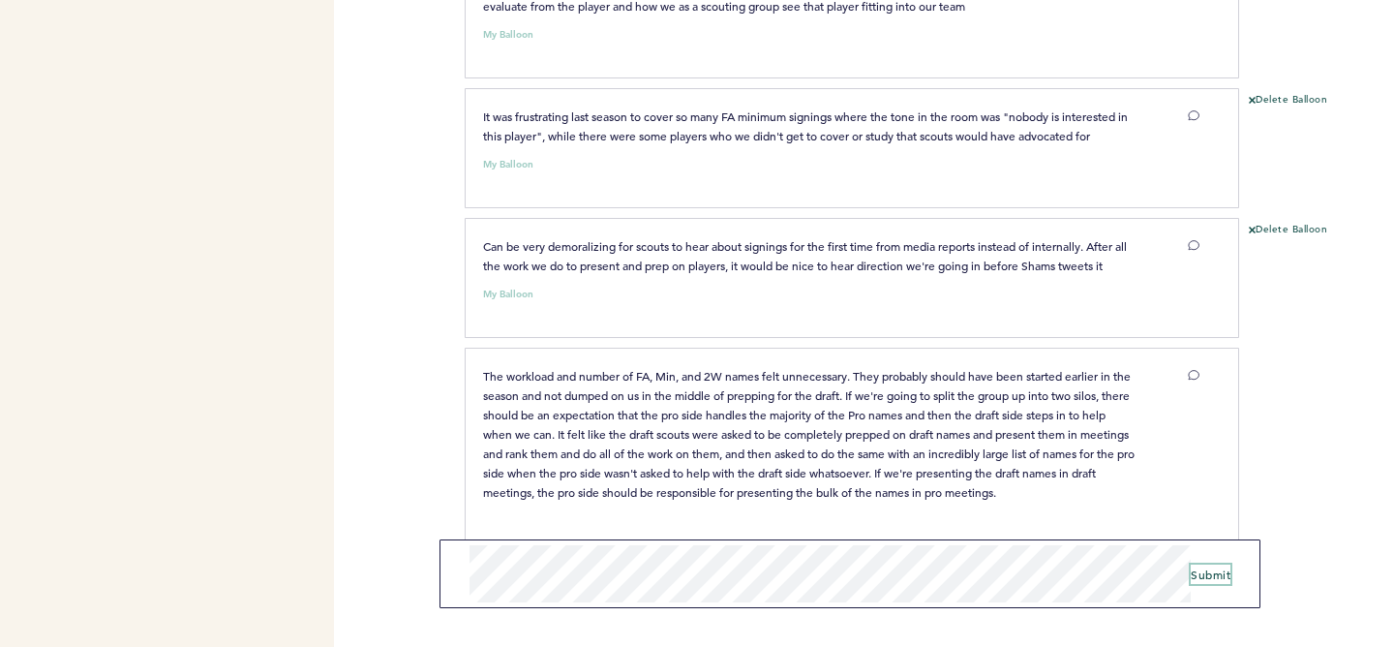
click at [1211, 570] on span "Submit" at bounding box center [1211, 573] width 40 height 15
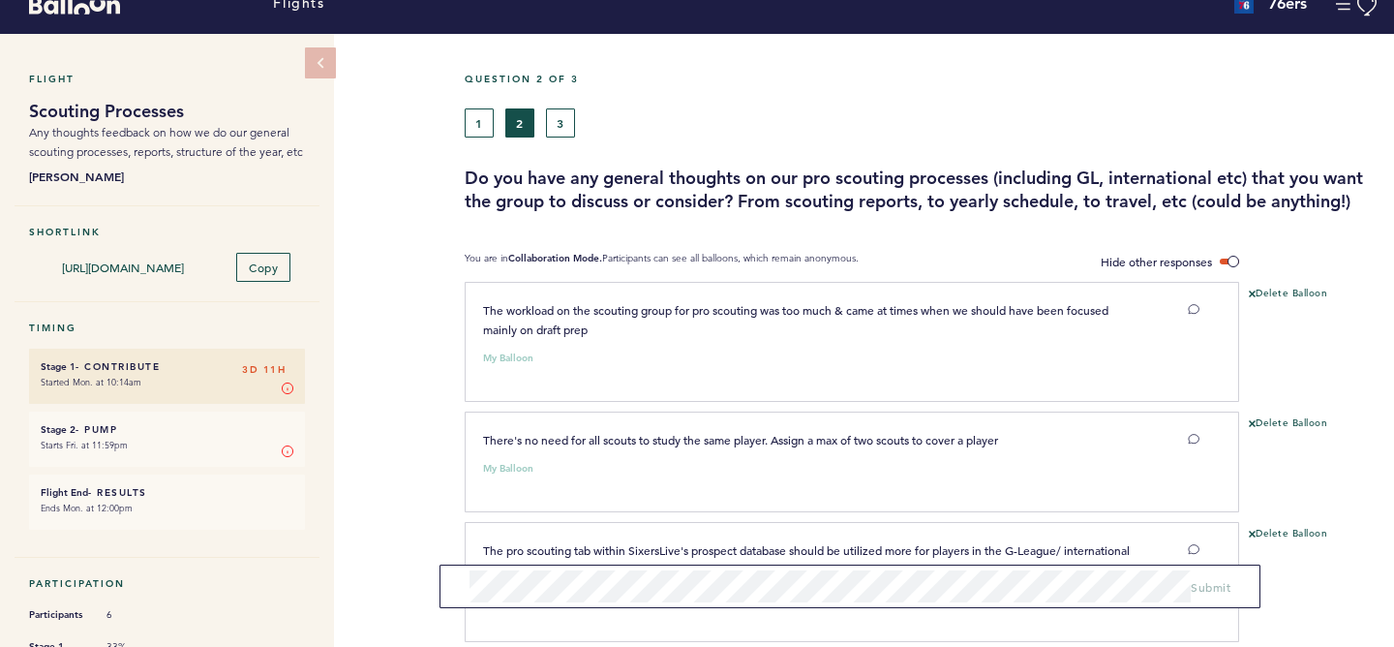
scroll to position [0, 0]
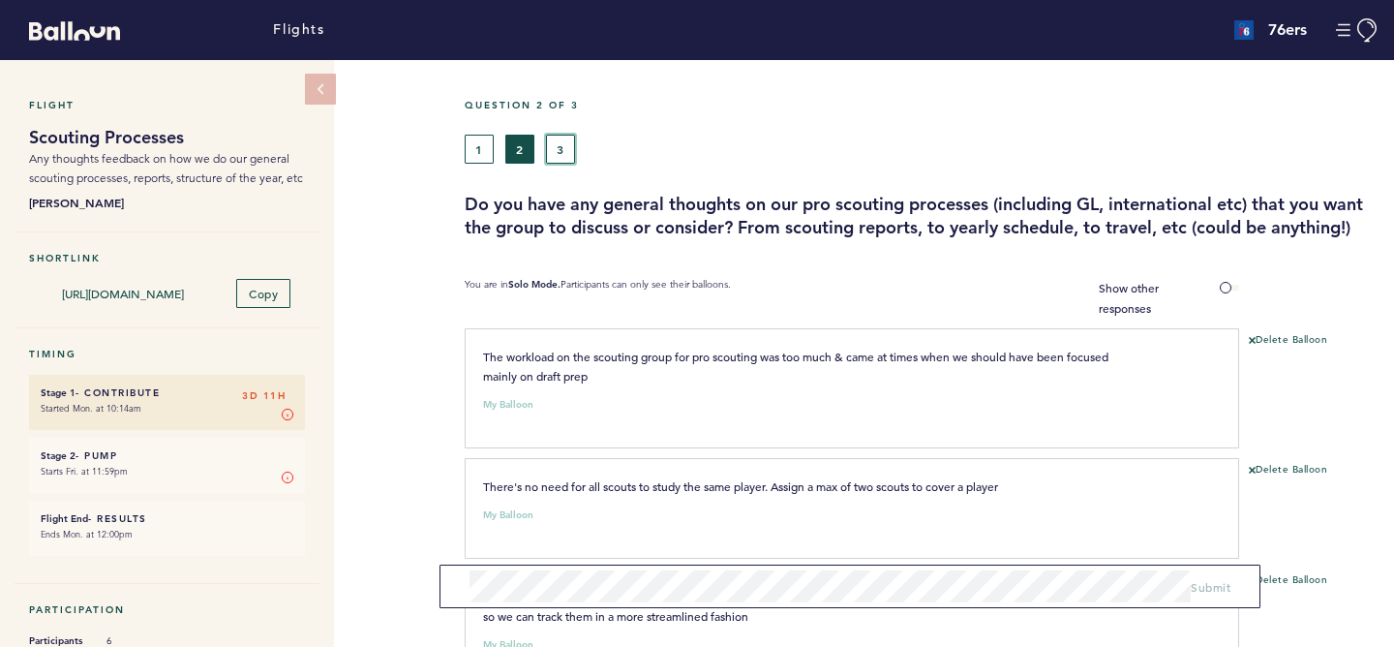
click at [558, 156] on button "3" at bounding box center [560, 149] width 29 height 29
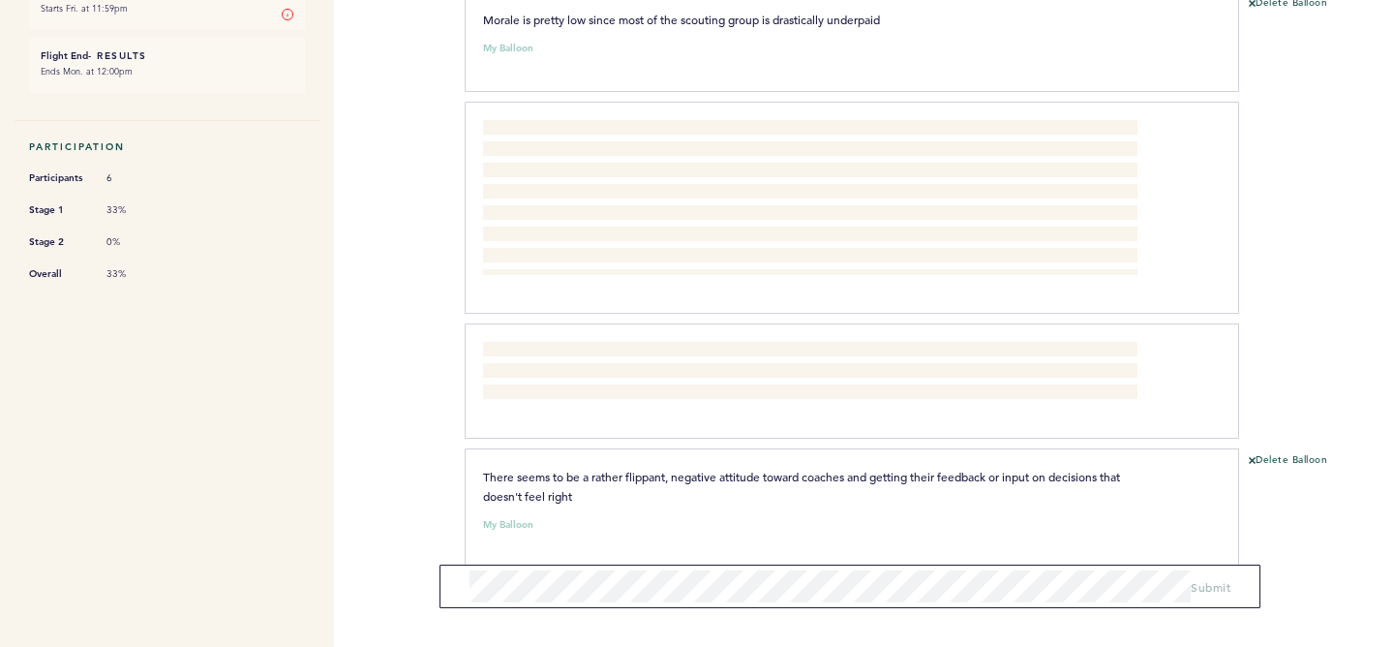
scroll to position [489, 0]
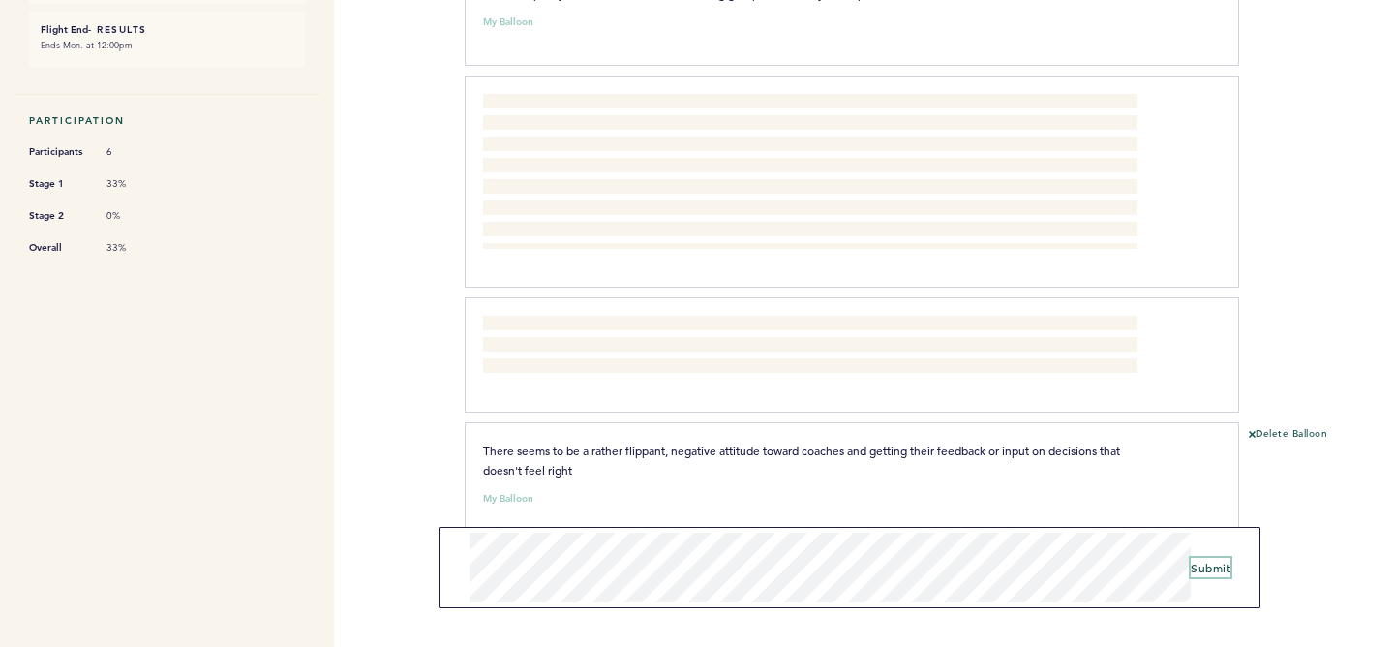
click at [1204, 563] on span "Submit" at bounding box center [1211, 567] width 40 height 15
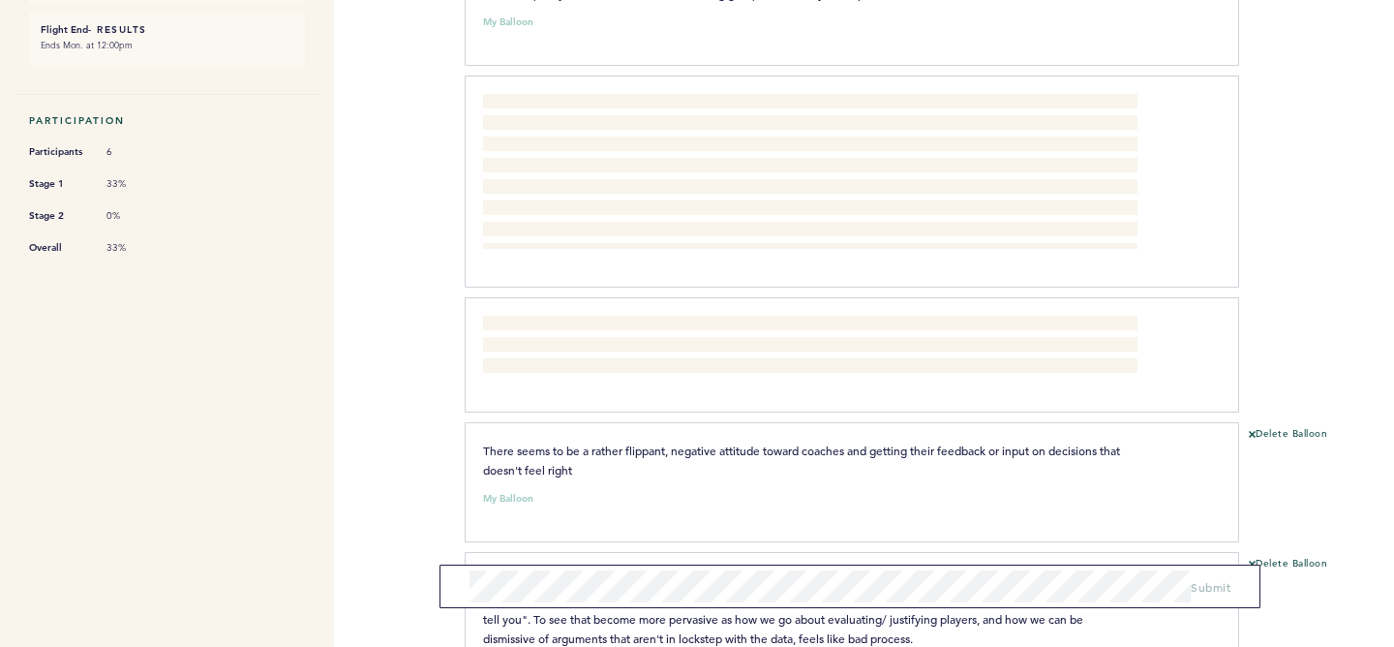
scroll to position [0, 0]
